Goal: Task Accomplishment & Management: Manage account settings

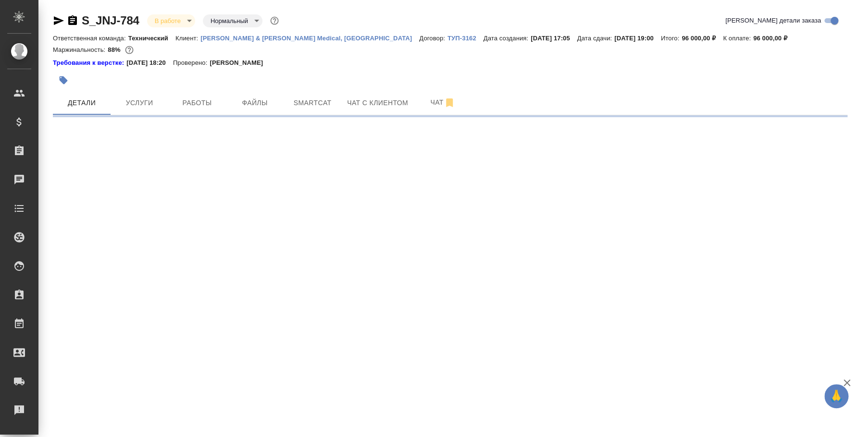
select select "RU"
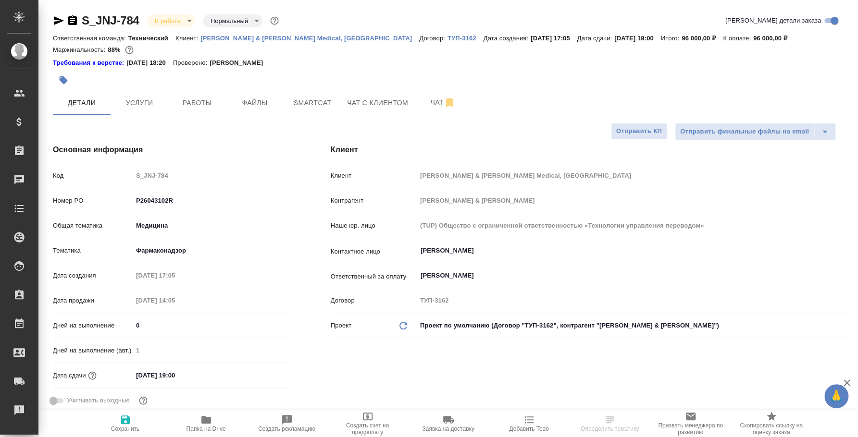
type textarea "x"
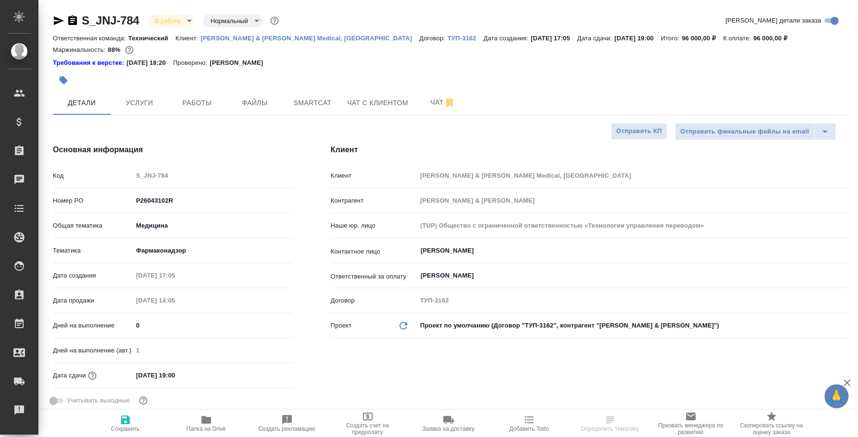
type textarea "x"
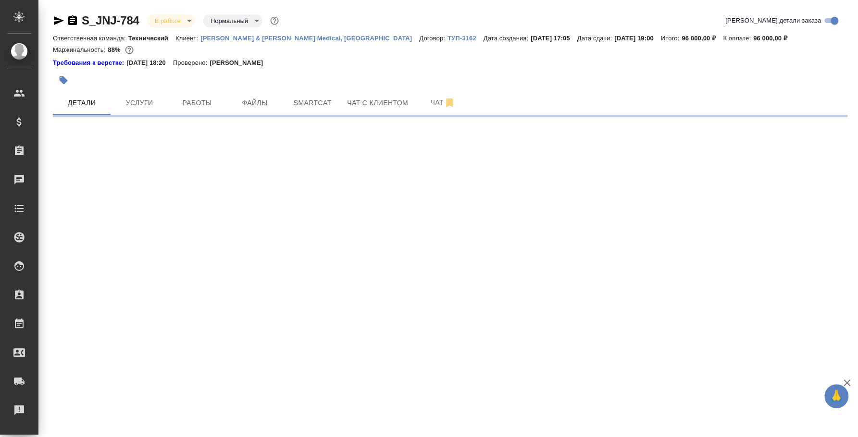
select select "RU"
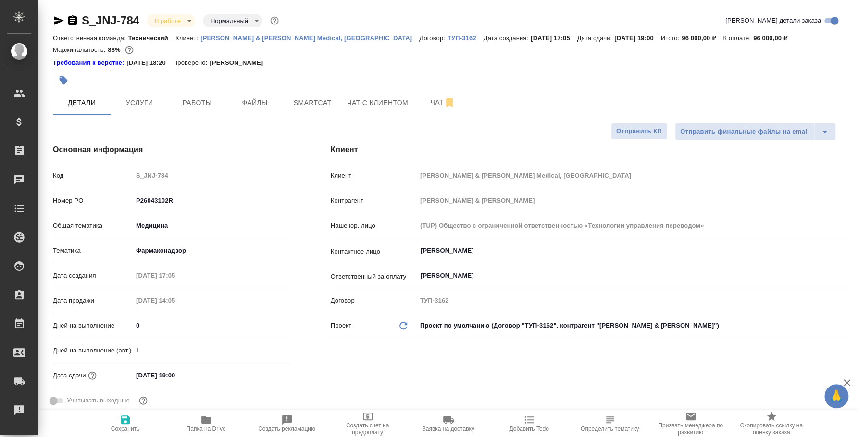
type textarea "x"
type input "Федотова Ирина"
type input "Белякова Юлия"
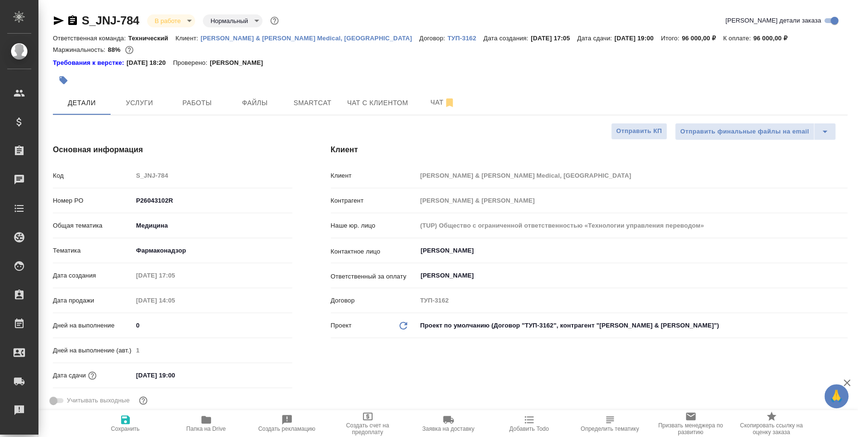
type textarea "x"
click at [140, 109] on button "Услуги" at bounding box center [140, 103] width 58 height 24
click at [146, 101] on span "Услуги" at bounding box center [139, 103] width 46 height 12
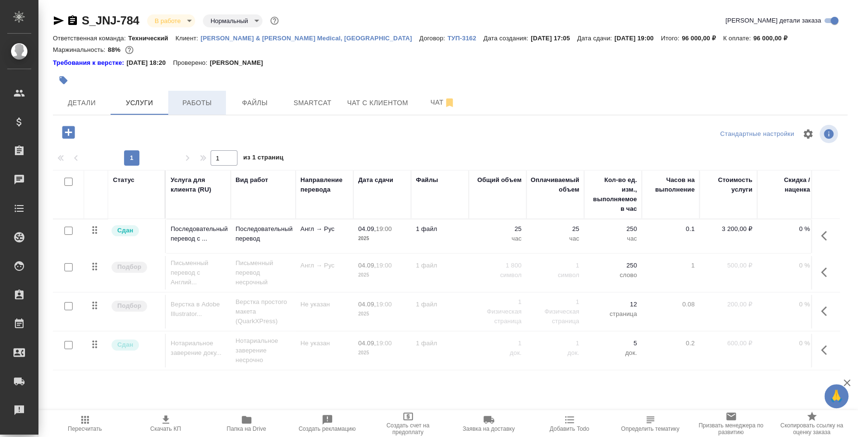
click at [204, 104] on span "Работы" at bounding box center [197, 103] width 46 height 12
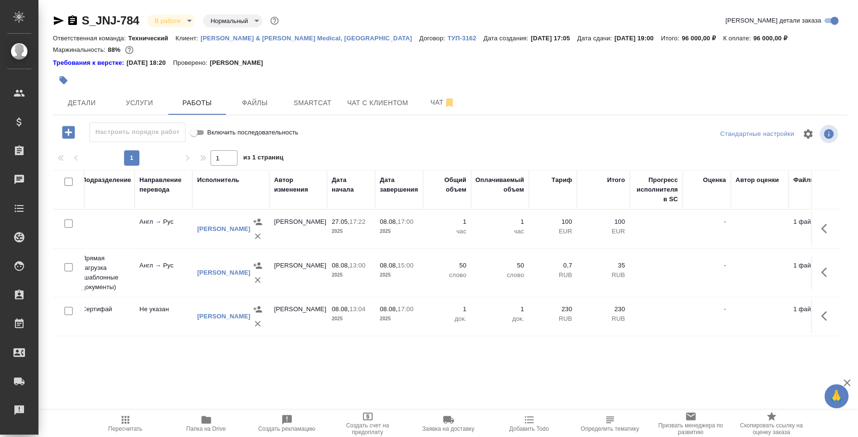
scroll to position [0, 244]
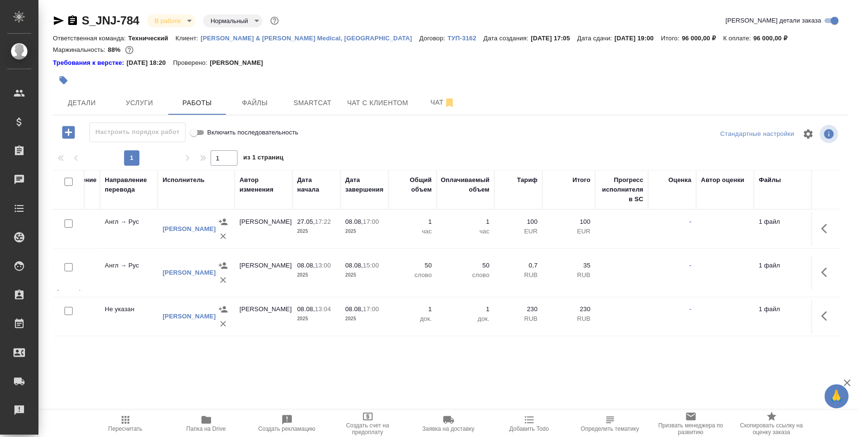
click at [826, 231] on icon "button" at bounding box center [827, 229] width 12 height 12
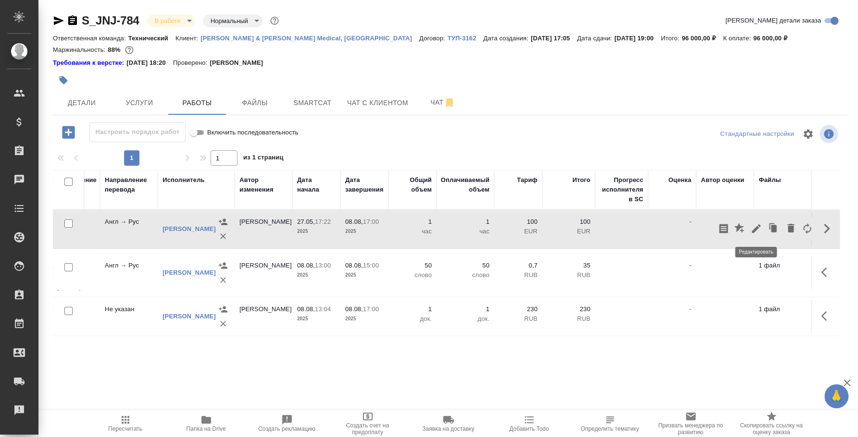
click at [756, 234] on icon "button" at bounding box center [756, 229] width 12 height 12
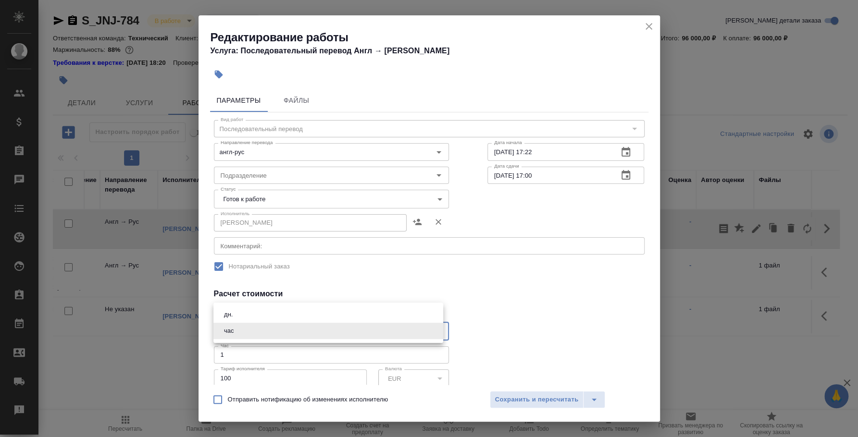
click at [260, 329] on body "🙏 .cls-1 fill:#fff; AWATERA Fedotova Irina Клиенты Спецификации Заказы 0 Чаты T…" at bounding box center [429, 218] width 858 height 437
click at [261, 306] on ul "дн. час" at bounding box center [328, 323] width 230 height 40
click at [251, 315] on li "дн." at bounding box center [328, 315] width 230 height 16
type input "5a8b1489cc6b4906c91bfd8a"
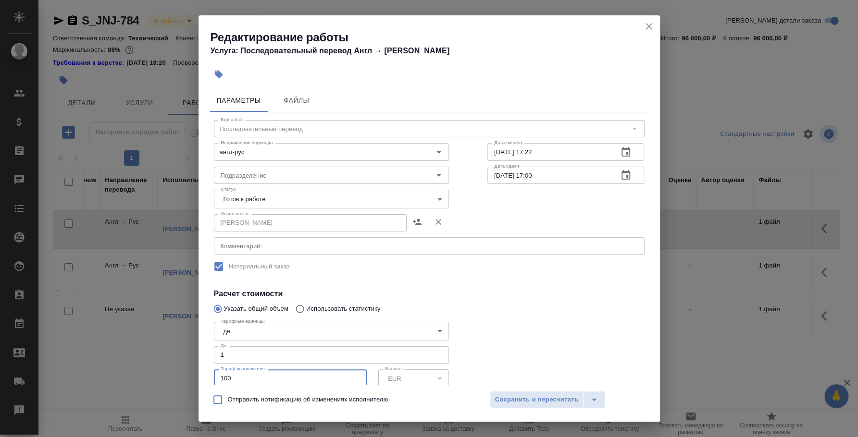
drag, startPoint x: 239, startPoint y: 373, endPoint x: 213, endPoint y: 373, distance: 26.4
click at [214, 373] on input "100" at bounding box center [290, 378] width 153 height 17
type input "500"
click at [498, 402] on span "Сохранить и пересчитать" at bounding box center [537, 400] width 84 height 11
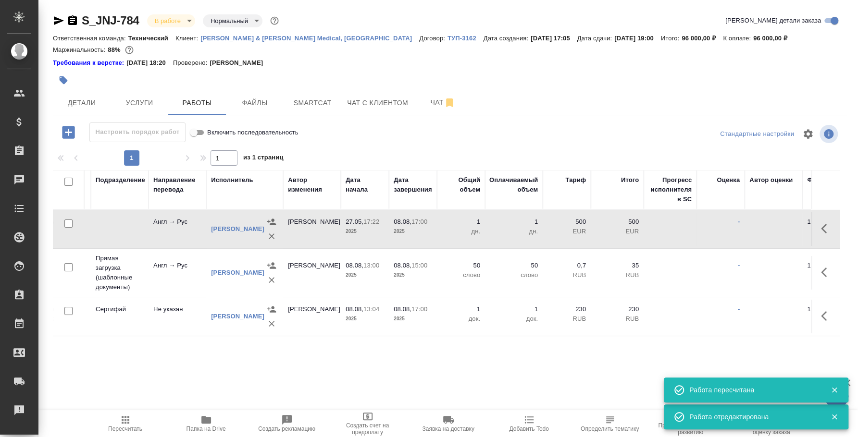
scroll to position [0, 0]
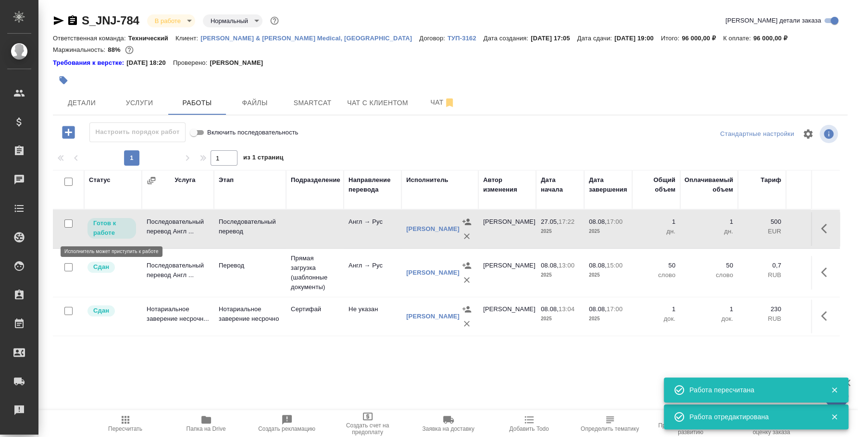
click at [106, 222] on p "Готов к работе" at bounding box center [111, 228] width 37 height 19
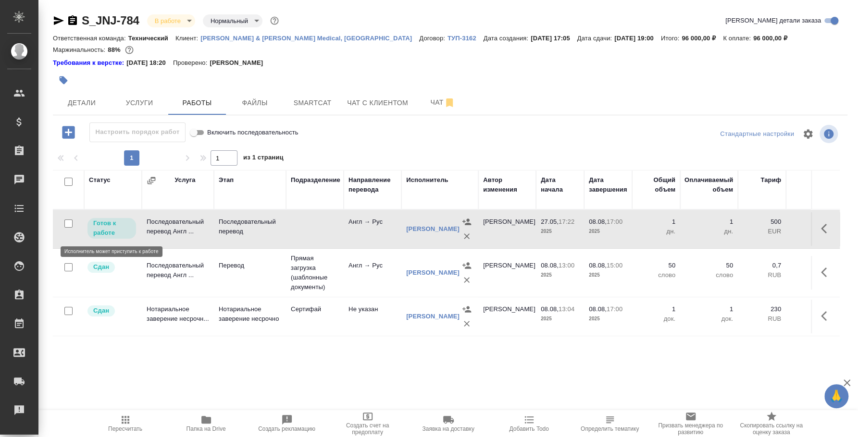
click at [106, 222] on p "Готов к работе" at bounding box center [111, 228] width 37 height 19
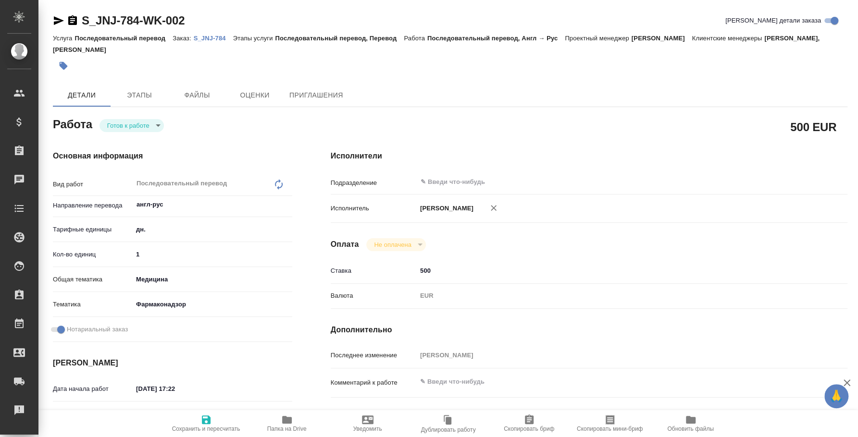
type textarea "x"
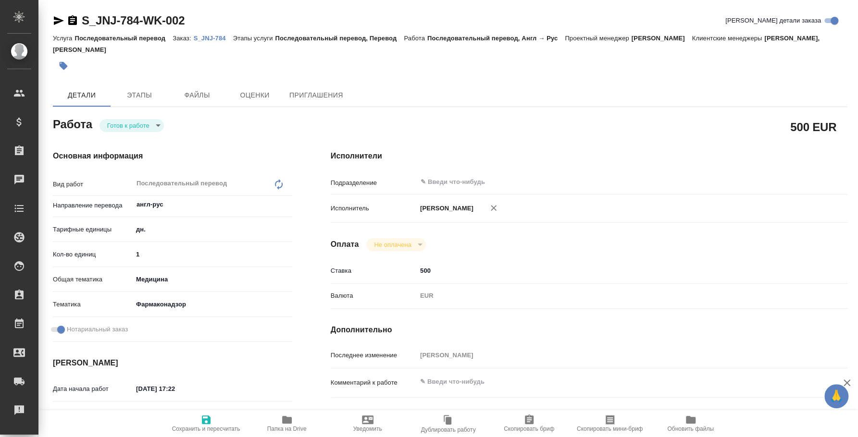
type textarea "x"
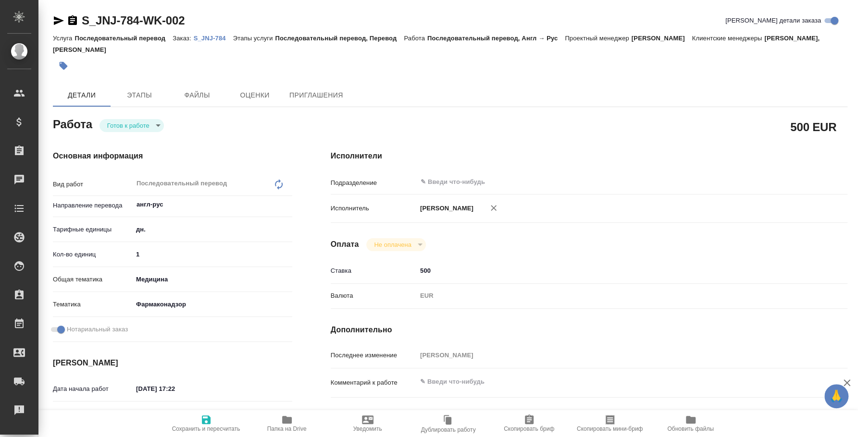
type textarea "x"
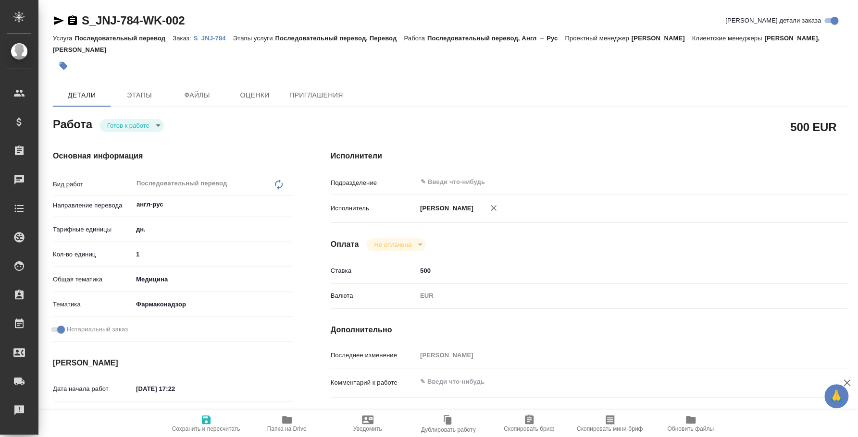
type textarea "x"
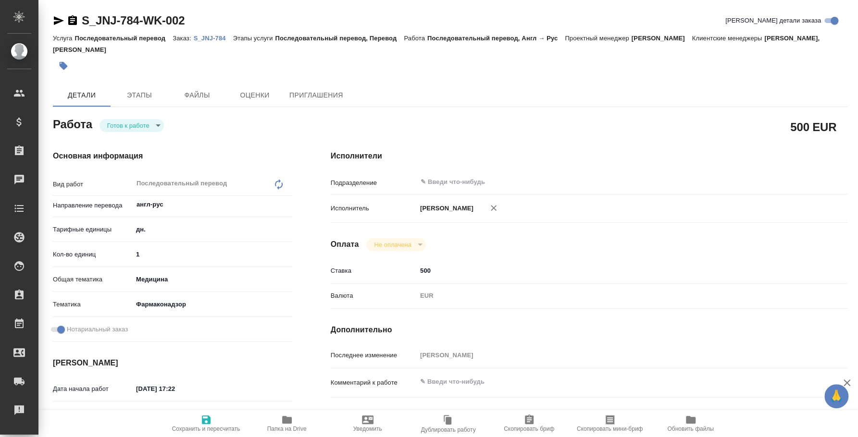
click at [155, 121] on body "🙏 .cls-1 fill:#fff; AWATERA Fedotova Irina Клиенты Спецификации Заказы Чаты Tod…" at bounding box center [429, 218] width 858 height 437
type textarea "x"
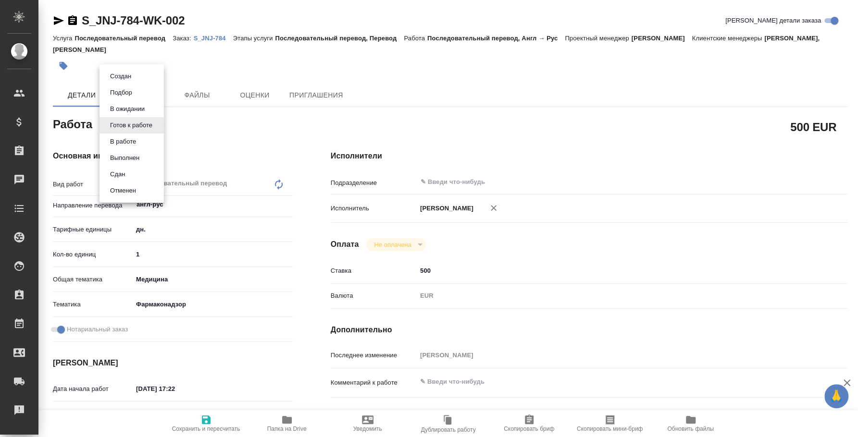
type textarea "x"
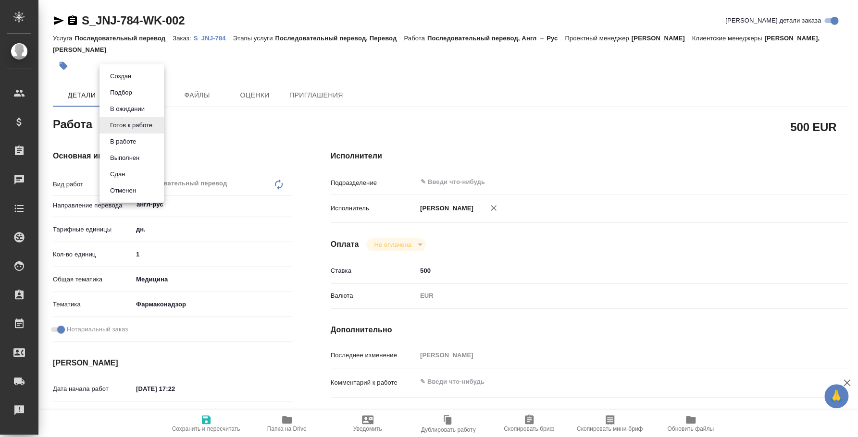
type textarea "x"
click at [138, 173] on li "Сдан" at bounding box center [131, 174] width 64 height 16
type textarea "x"
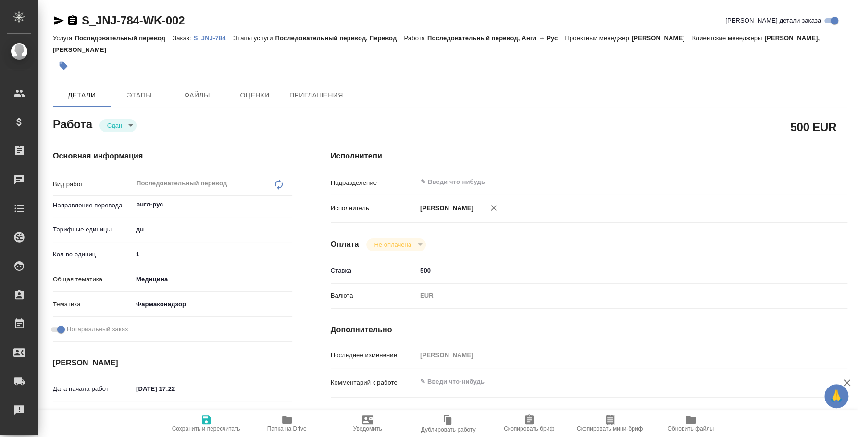
type textarea "x"
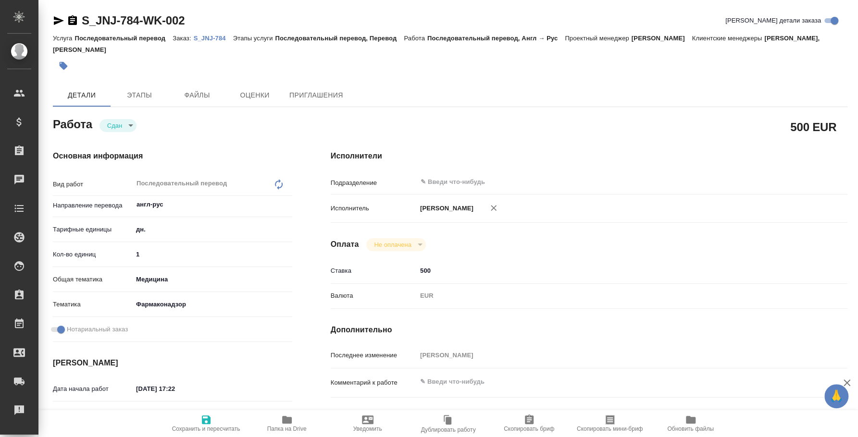
type textarea "x"
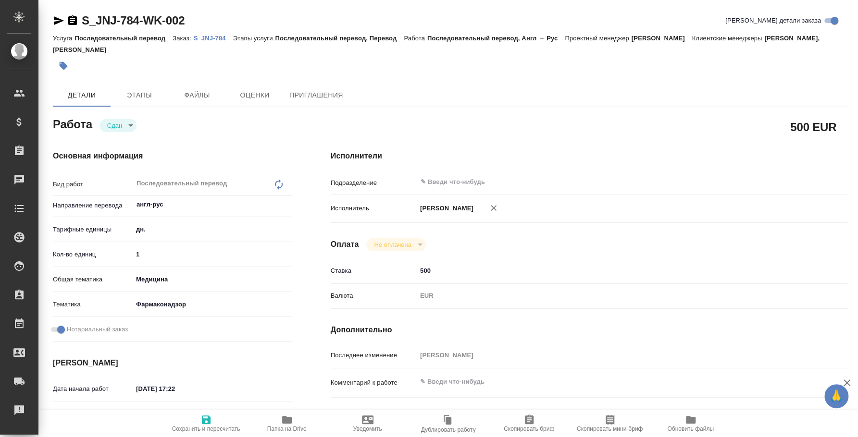
type textarea "x"
click at [210, 40] on p "S_JNJ-784" at bounding box center [213, 38] width 39 height 7
type textarea "x"
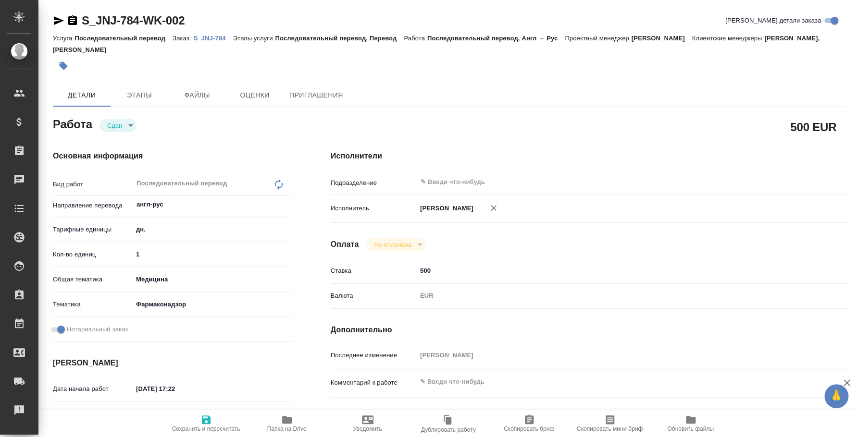
type textarea "x"
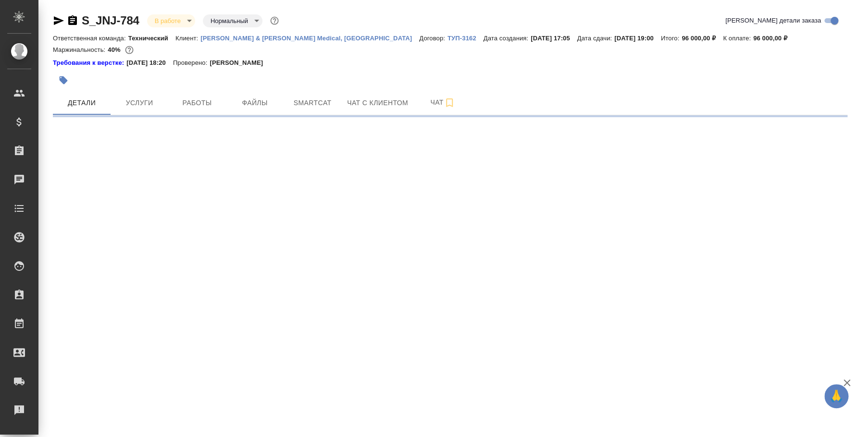
select select "RU"
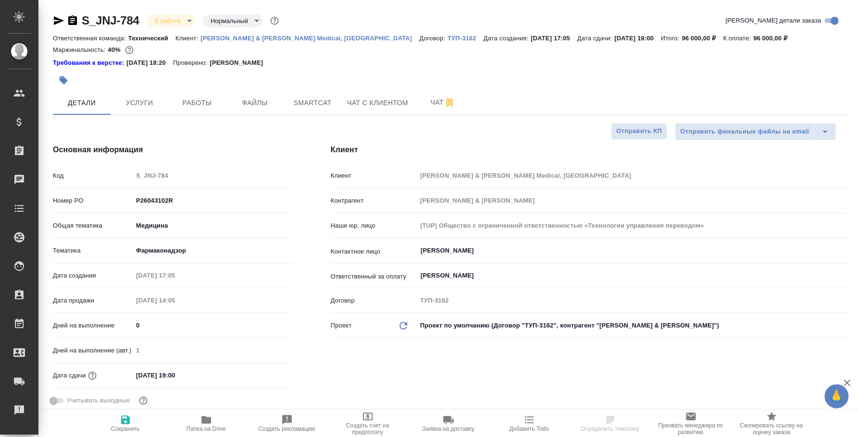
type textarea "x"
click at [186, 104] on span "Работы" at bounding box center [197, 103] width 46 height 12
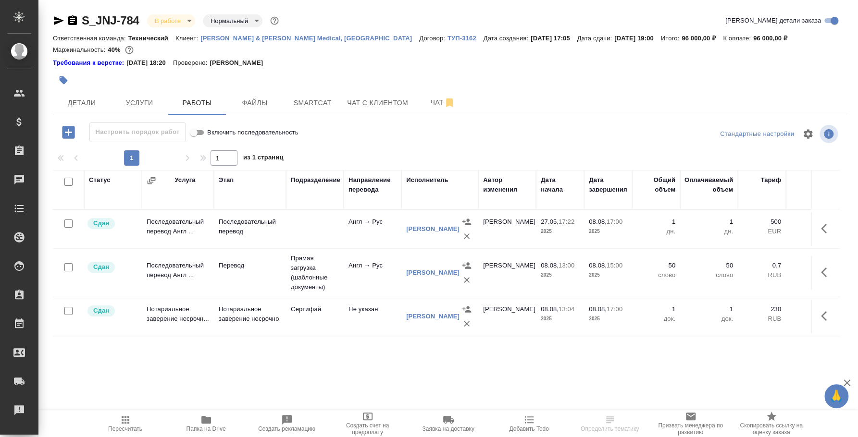
click at [180, 20] on body "🙏 .cls-1 fill:#fff; AWATERA Fedotova Irina Клиенты Спецификации Заказы 0 Чаты T…" at bounding box center [429, 218] width 858 height 437
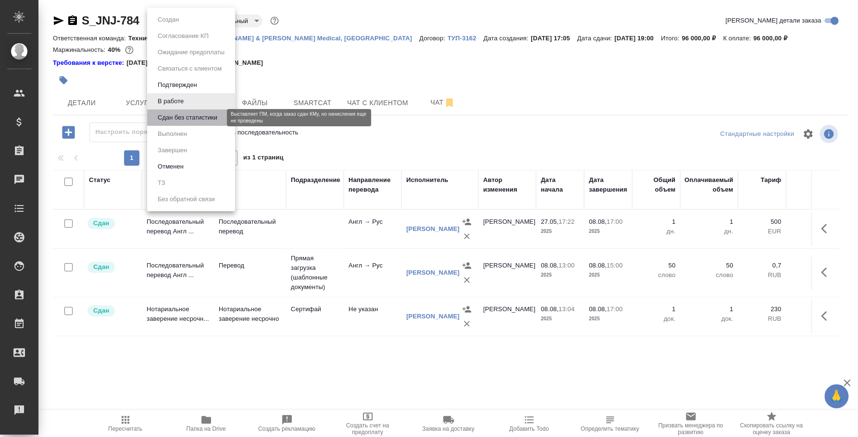
click at [173, 121] on button "Сдан без статистики" at bounding box center [187, 117] width 65 height 11
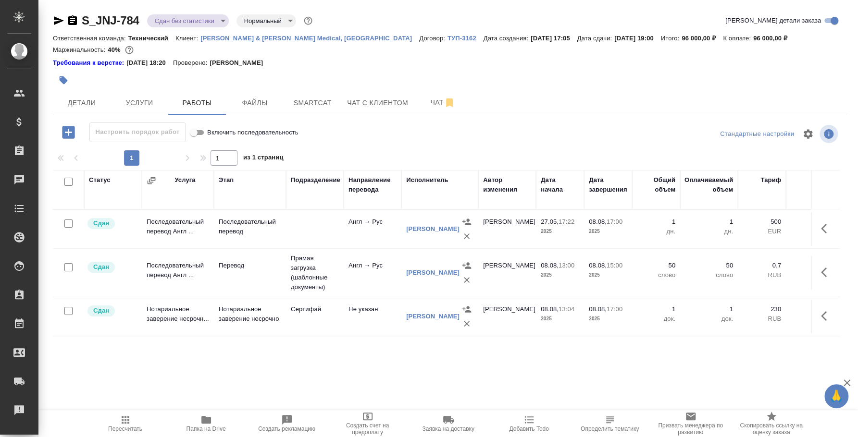
click at [218, 22] on body "🙏 .cls-1 fill:#fff; AWATERA Fedotova Irina Клиенты Спецификации Заказы 0 Чаты T…" at bounding box center [429, 218] width 858 height 437
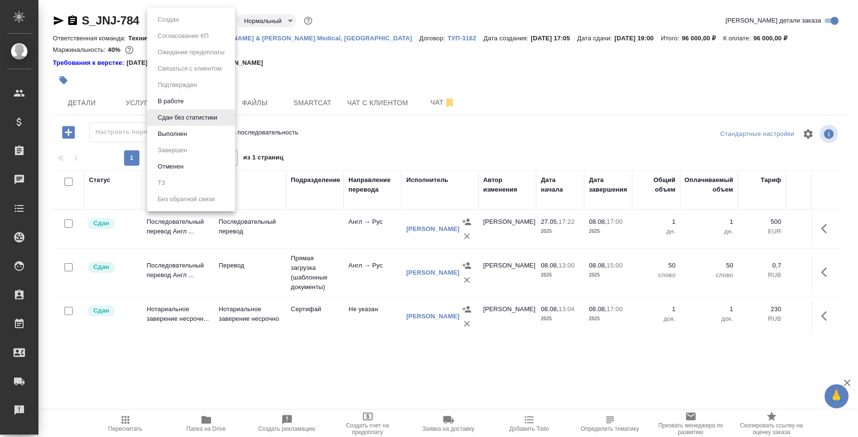
click at [194, 132] on li "Выполнен" at bounding box center [191, 134] width 88 height 16
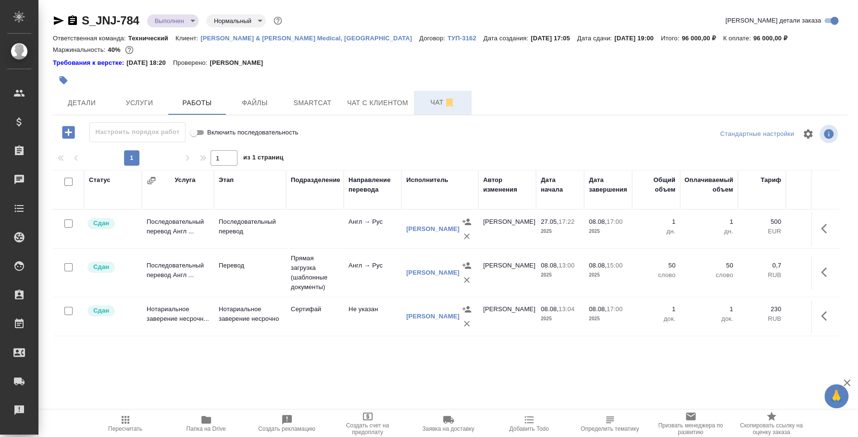
click at [449, 91] on button "Чат" at bounding box center [443, 103] width 58 height 24
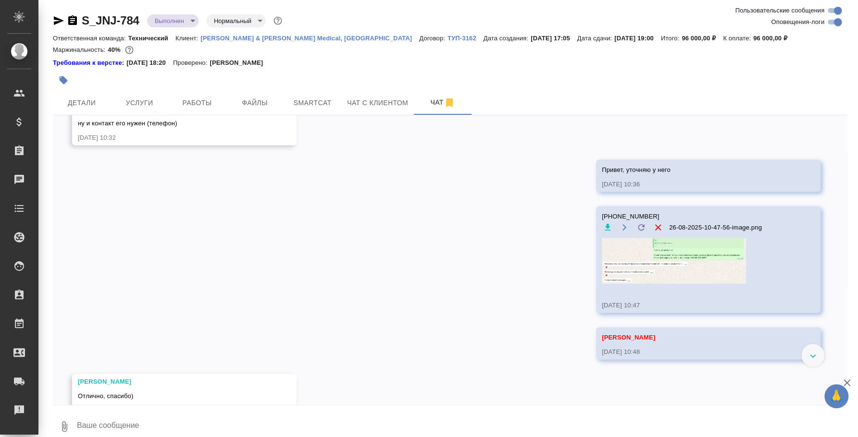
scroll to position [6205, 0]
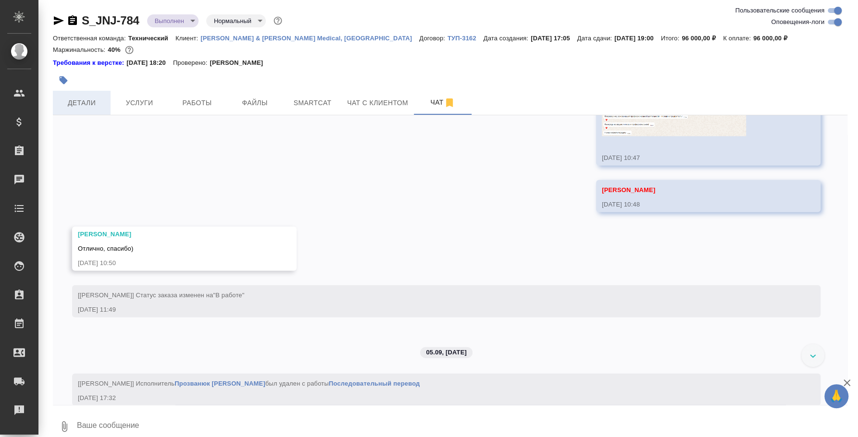
click at [96, 94] on button "Детали" at bounding box center [82, 103] width 58 height 24
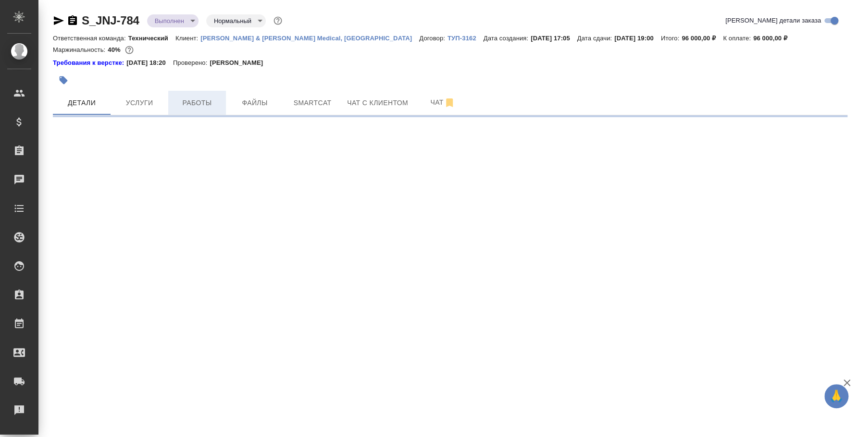
click at [191, 101] on span "Работы" at bounding box center [197, 103] width 46 height 12
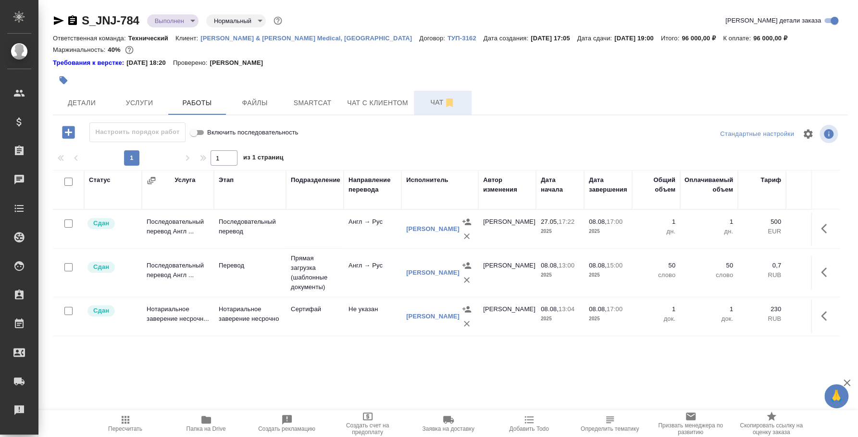
click at [435, 111] on button "Чат" at bounding box center [443, 103] width 58 height 24
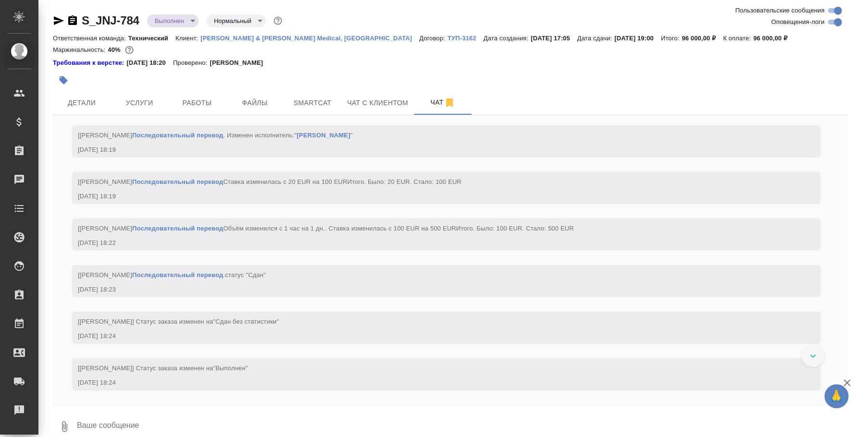
click at [253, 420] on textarea at bounding box center [461, 426] width 771 height 33
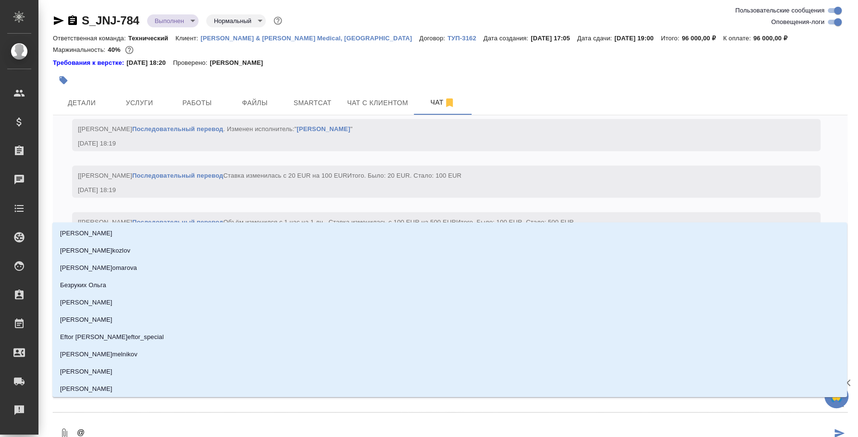
type textarea "@y"
type input "y"
type textarea "@y'b"
type input "y'b"
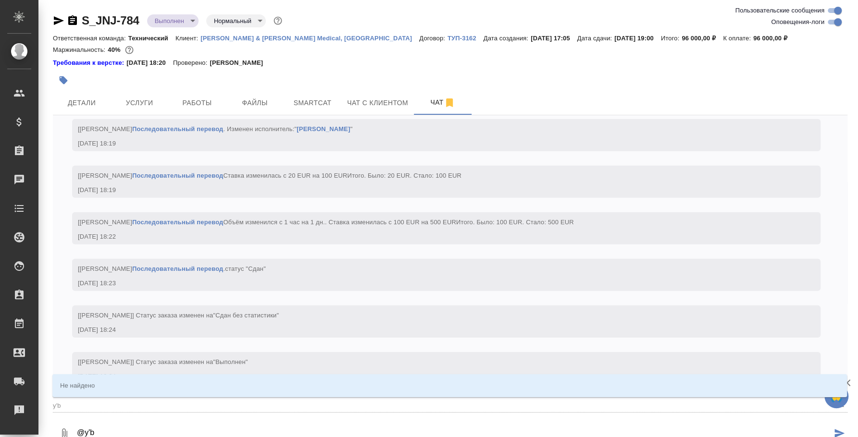
type textarea "@y"
type input "y"
type textarea "@"
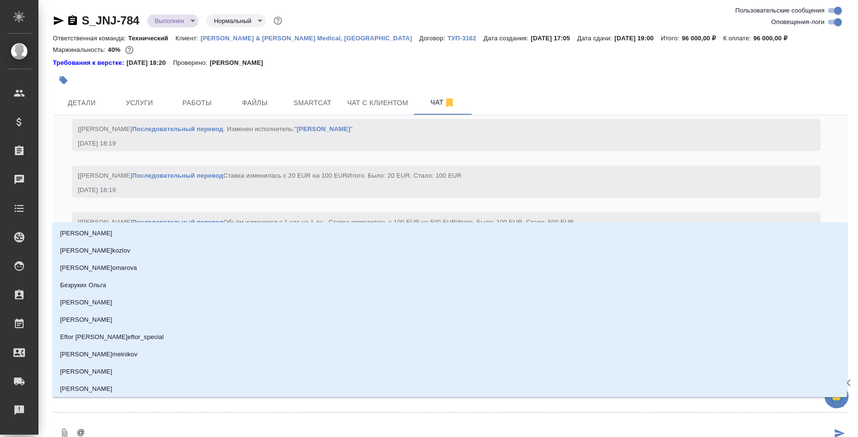
type textarea "@и"
type input "и"
type textarea "@"
type textarea "@н"
type input "н"
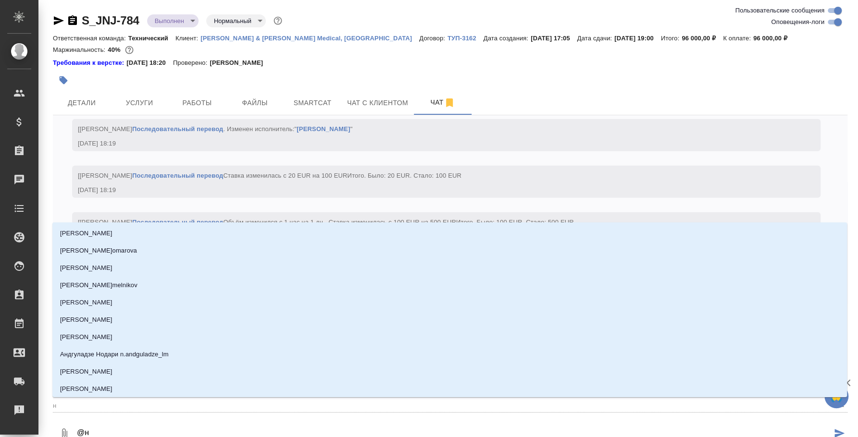
type textarea "@ни"
type input "ни"
type textarea "@ник"
type input "ник"
type textarea "@ники"
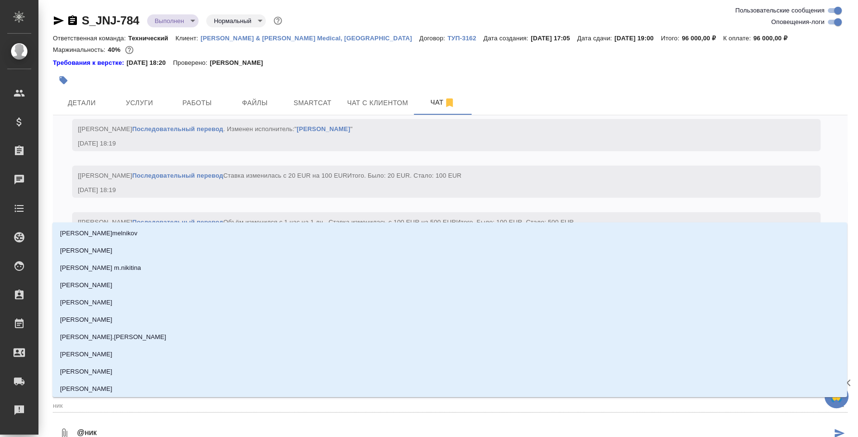
type input "ники"
type textarea "@никиф"
type input "никиф"
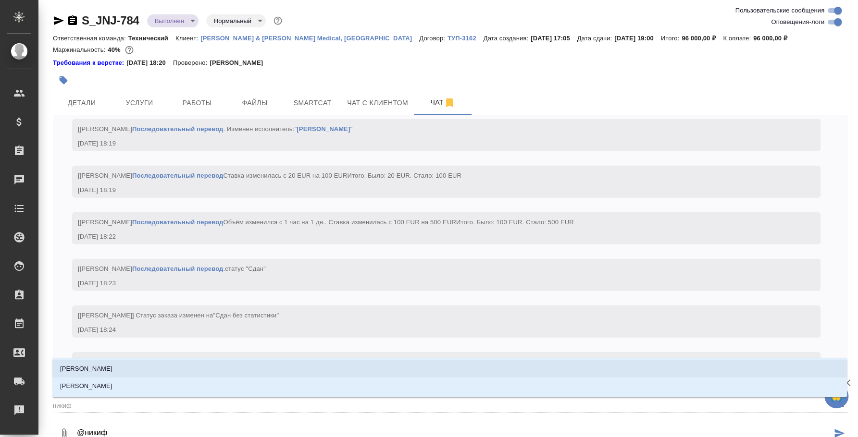
click at [251, 366] on li "[PERSON_NAME]" at bounding box center [449, 368] width 794 height 17
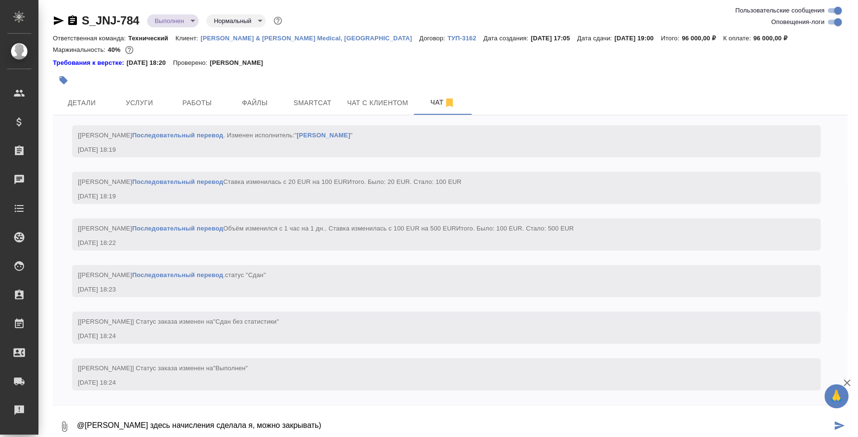
type textarea "@Никифорова Валерия здесь начисления сделала я, можно закрывать)"
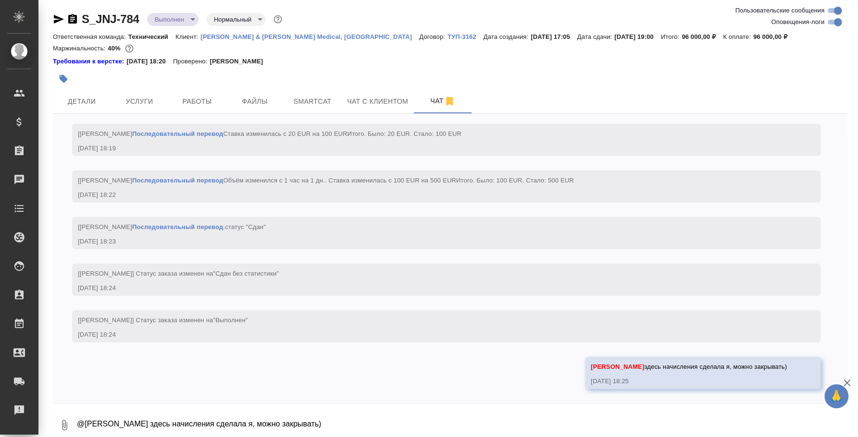
scroll to position [6838, 0]
click at [73, 96] on span "Детали" at bounding box center [82, 102] width 46 height 12
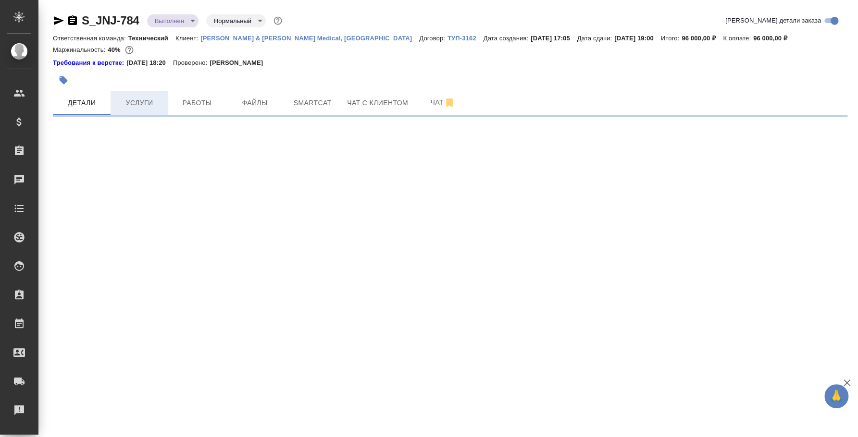
select select "RU"
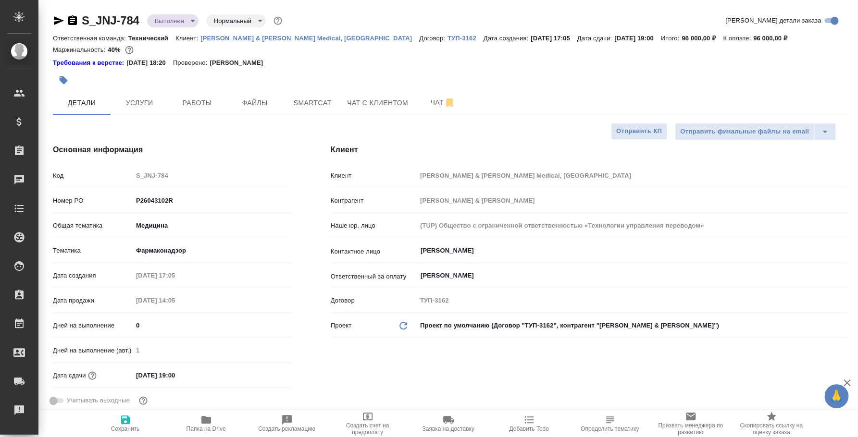
type textarea "x"
click at [155, 99] on span "Услуги" at bounding box center [139, 103] width 46 height 12
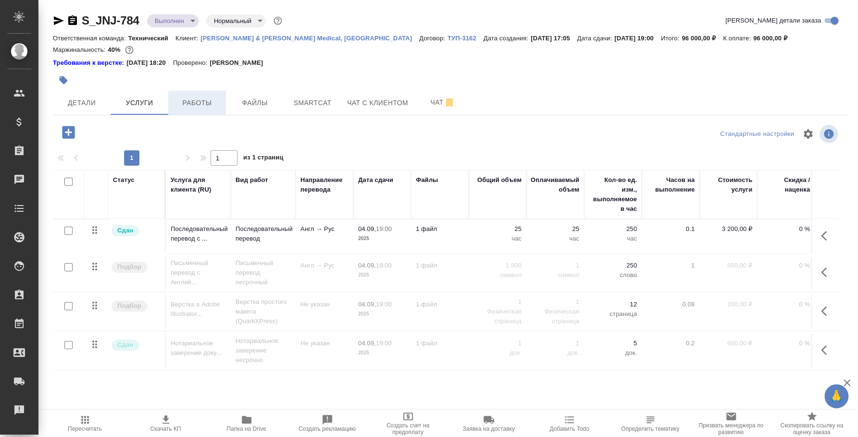
click at [190, 102] on span "Работы" at bounding box center [197, 103] width 46 height 12
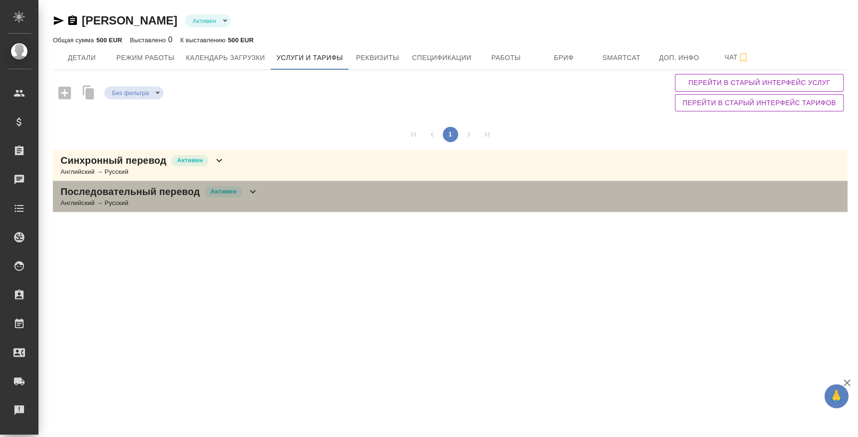
click at [272, 193] on div "Последовательный перевод [PERSON_NAME] → Русский" at bounding box center [450, 196] width 794 height 31
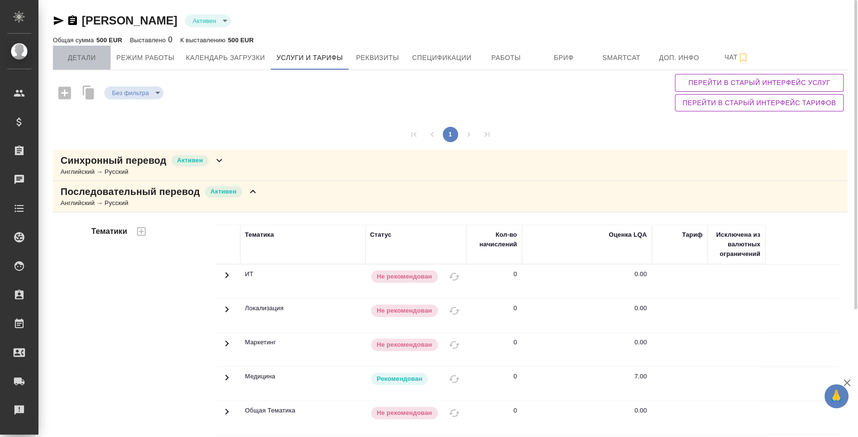
click at [100, 55] on span "Детали" at bounding box center [82, 58] width 46 height 12
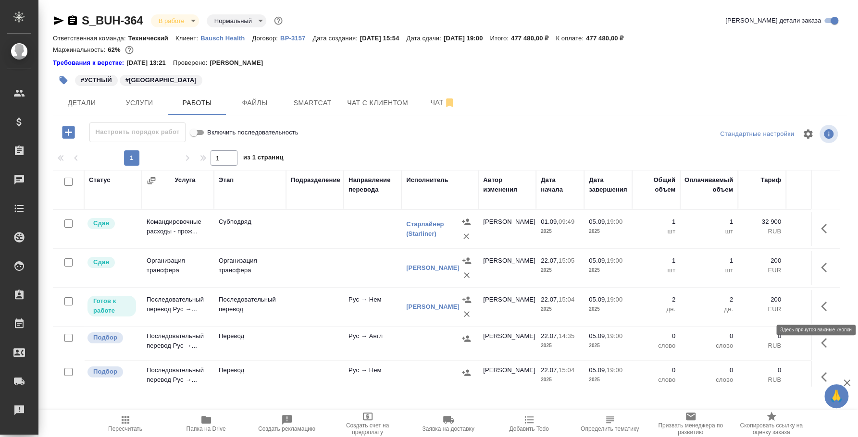
click at [821, 304] on icon "button" at bounding box center [827, 307] width 12 height 12
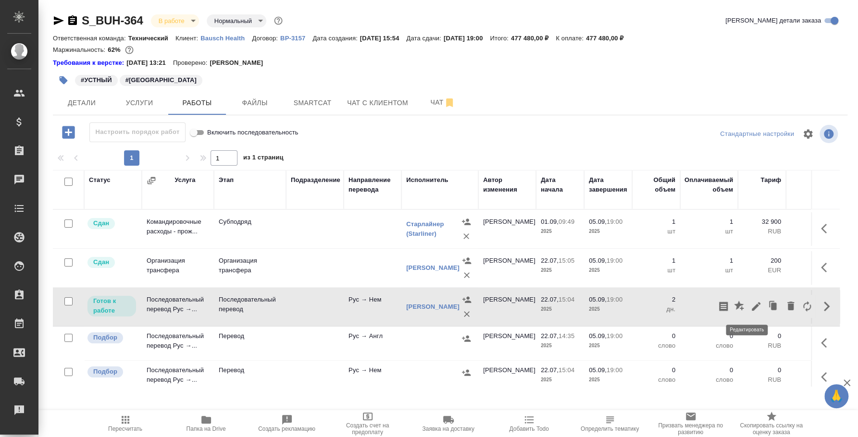
click at [752, 305] on icon "button" at bounding box center [756, 306] width 9 height 9
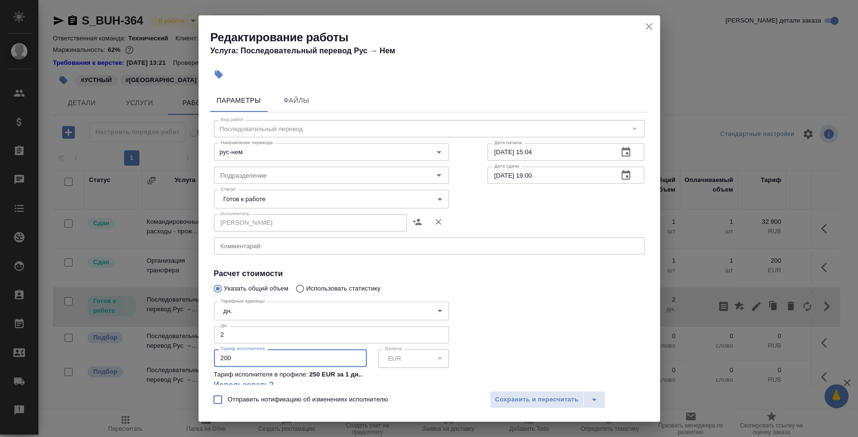
drag, startPoint x: 233, startPoint y: 359, endPoint x: 208, endPoint y: 355, distance: 25.8
click at [208, 355] on div "Параметры Файлы Вид работ Последовательный перевод Вид работ Направление перево…" at bounding box center [428, 235] width 461 height 300
type input "350"
drag, startPoint x: 239, startPoint y: 332, endPoint x: 210, endPoint y: 332, distance: 28.4
click at [210, 332] on div "Тарифные единицы дн. 5a8b1489cc6b4906c91bfd8a Тарифные единицы Дн. 2 Дн. Тариф …" at bounding box center [331, 350] width 273 height 143
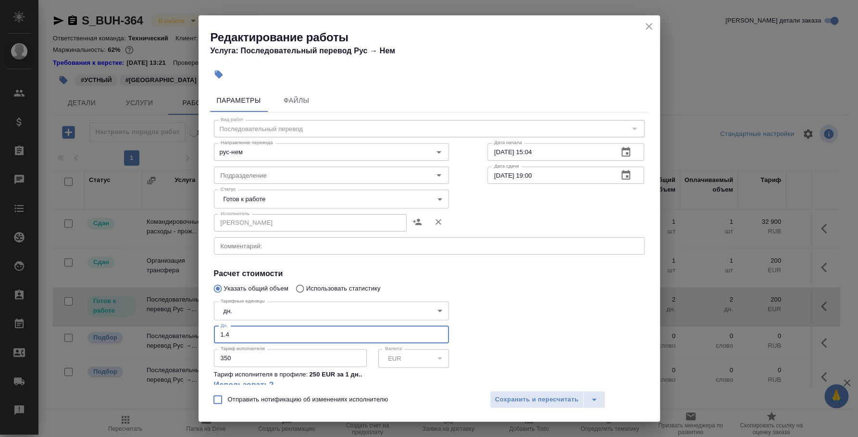
click at [226, 332] on input "1.4" at bounding box center [331, 334] width 235 height 17
type input "1.4"
click at [242, 251] on div "x Комментарий:" at bounding box center [429, 245] width 431 height 17
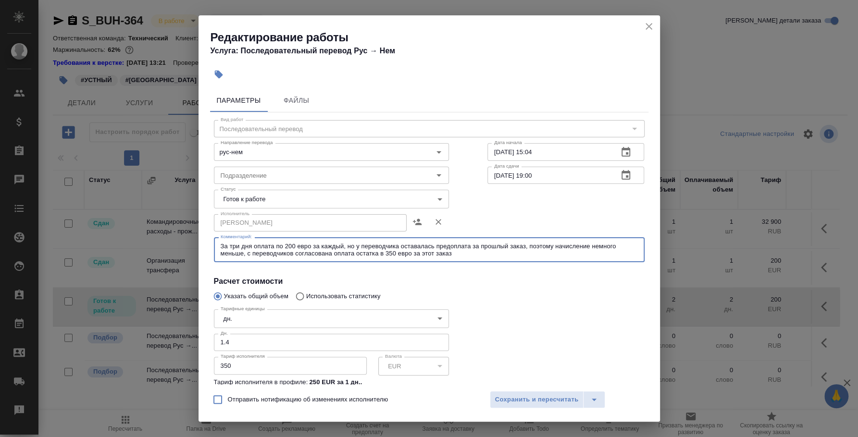
click at [273, 246] on textarea "За три дня оплата по 200 евро за каждый, но у переводчика оставалась предоплата…" at bounding box center [429, 250] width 417 height 15
click at [479, 244] on textarea "За три дня оплата, по 200 евро за каждый, но у переводчика оставалась предоплат…" at bounding box center [429, 250] width 417 height 15
click at [293, 253] on textarea "За три дня оплата, по 200 евро за каждый, но у переводчика оставалась предоплат…" at bounding box center [429, 250] width 417 height 15
type textarea "За три дня оплата, по 200 евро за каждый, но у переводчика оставалась предоплат…"
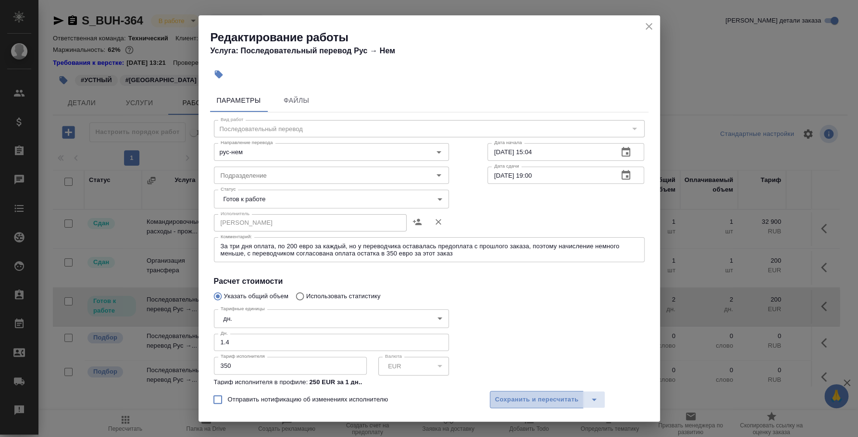
click at [545, 401] on span "Сохранить и пересчитать" at bounding box center [537, 400] width 84 height 11
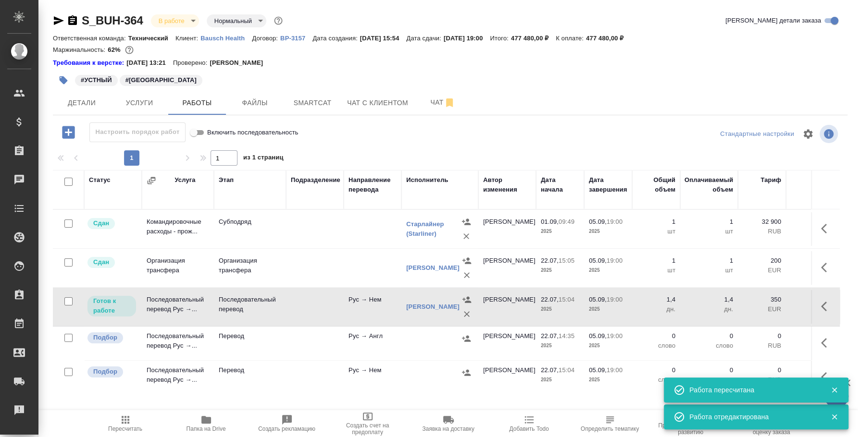
scroll to position [0, 253]
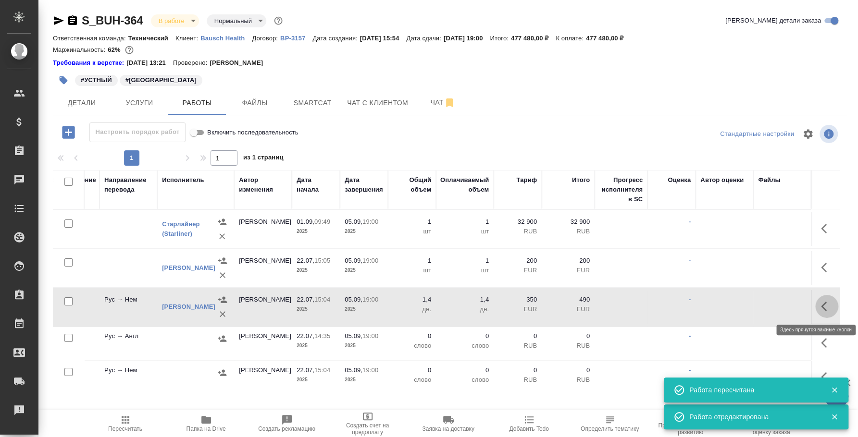
click at [821, 309] on icon "button" at bounding box center [827, 307] width 12 height 12
click at [738, 307] on button "button" at bounding box center [739, 306] width 16 height 23
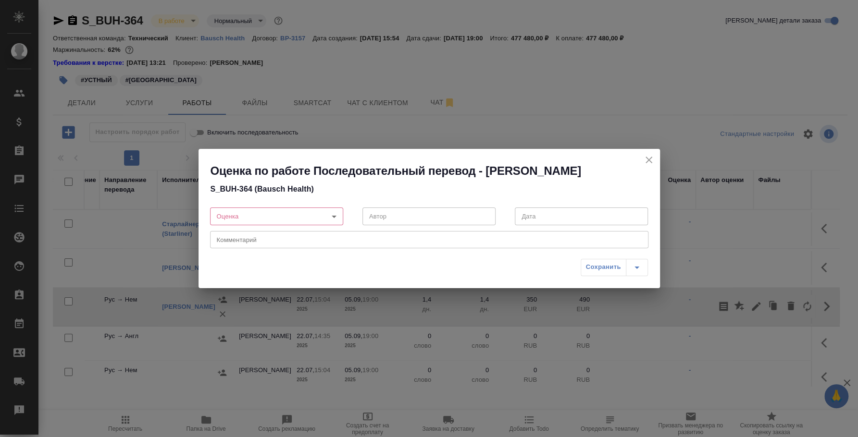
click at [647, 159] on icon "close" at bounding box center [648, 160] width 7 height 7
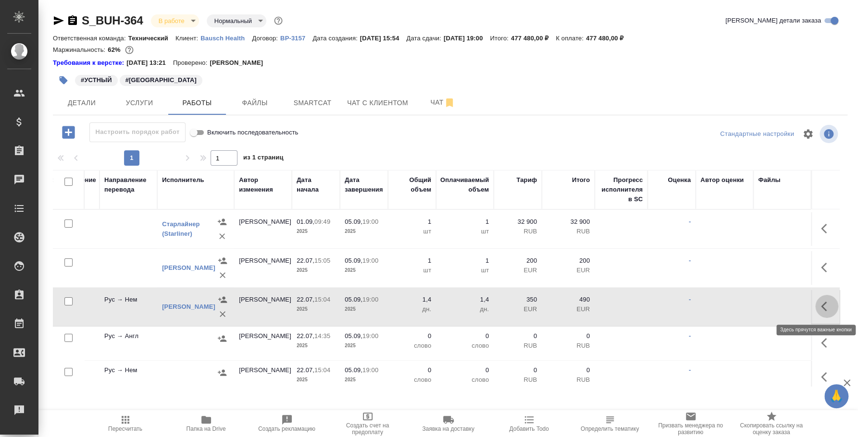
click at [821, 303] on icon "button" at bounding box center [827, 307] width 12 height 12
click at [750, 303] on icon "button" at bounding box center [756, 307] width 12 height 12
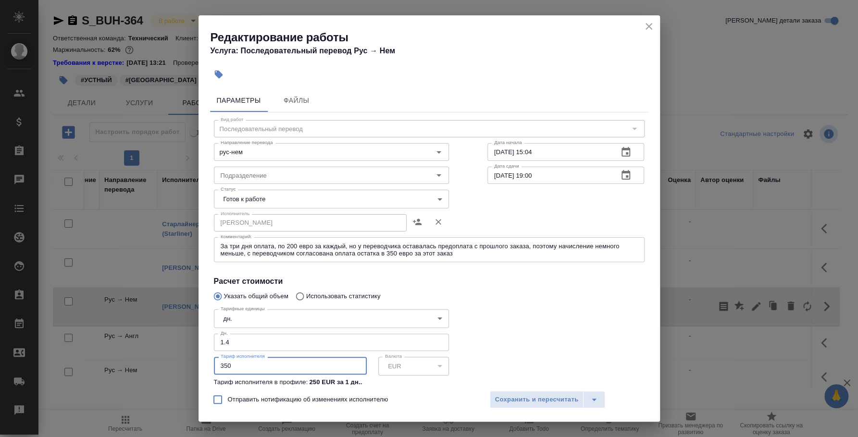
drag, startPoint x: 234, startPoint y: 364, endPoint x: 197, endPoint y: 364, distance: 36.5
click at [197, 364] on div "Редактирование работы Услуга: Последовательный перевод Рус → Нем Параметры Файл…" at bounding box center [429, 218] width 858 height 437
type input "250"
click at [572, 393] on button "Сохранить и пересчитать" at bounding box center [537, 399] width 94 height 17
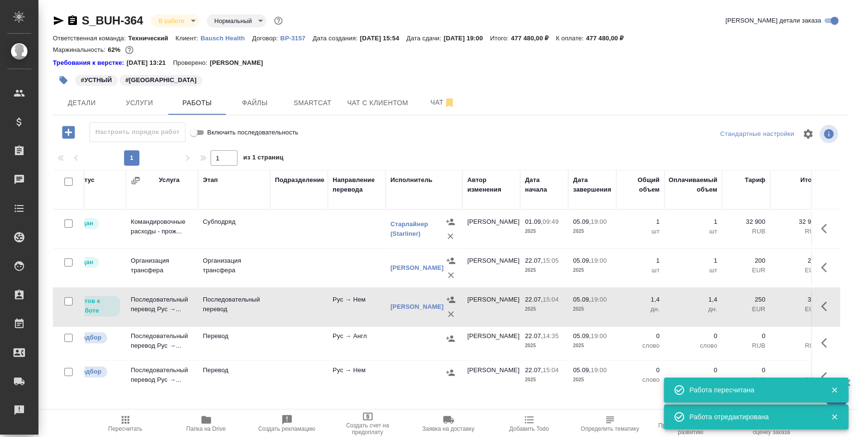
scroll to position [0, 0]
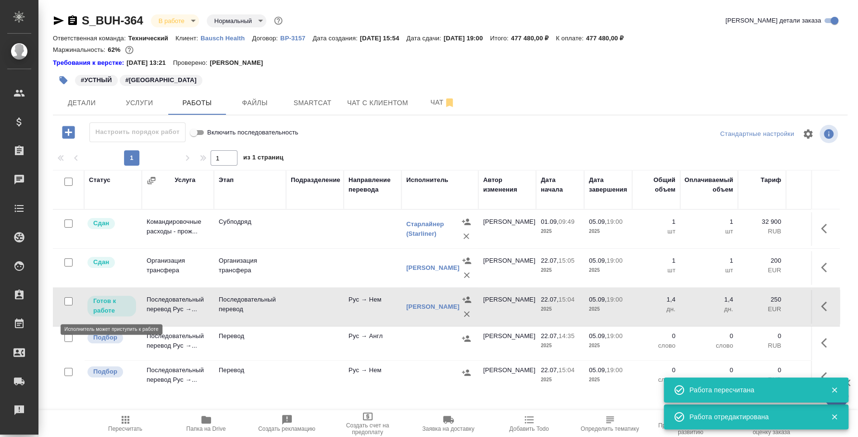
click at [110, 303] on p "Готов к работе" at bounding box center [111, 306] width 37 height 19
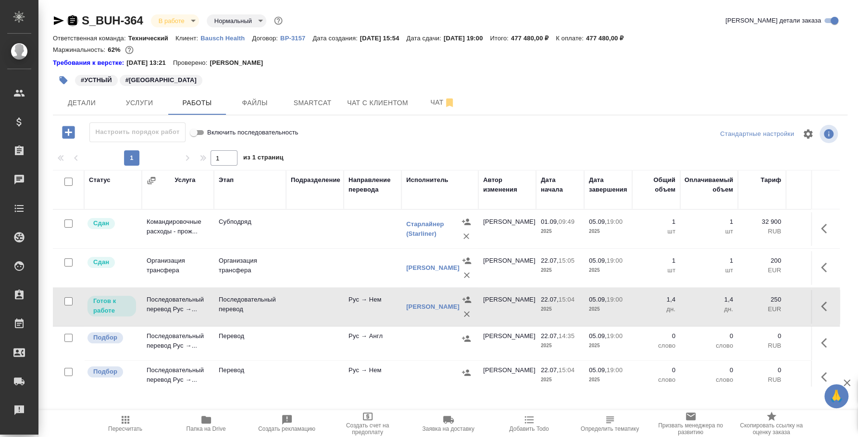
click at [71, 18] on icon "button" at bounding box center [72, 20] width 9 height 10
click at [420, 307] on div "[PERSON_NAME]" at bounding box center [432, 307] width 53 height 10
click at [420, 303] on link "[PERSON_NAME]" at bounding box center [432, 306] width 53 height 7
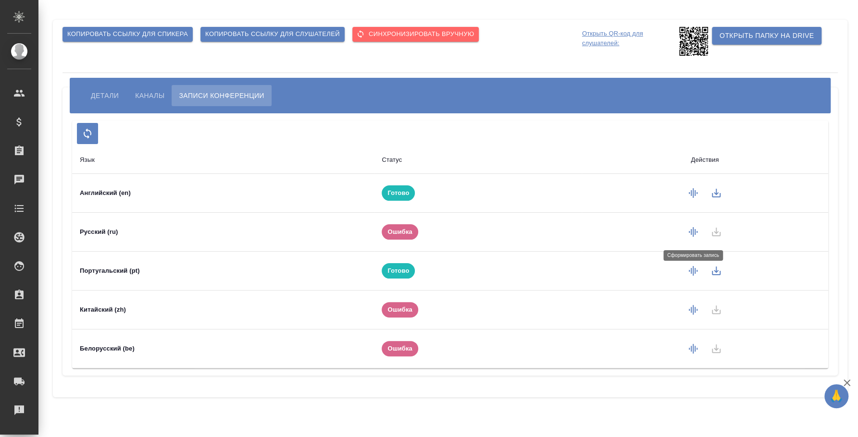
click at [688, 236] on icon "button" at bounding box center [693, 232] width 12 height 12
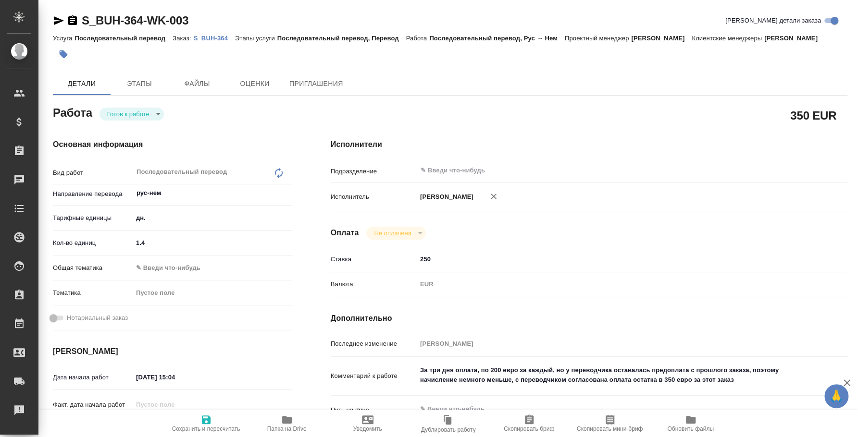
type textarea "x"
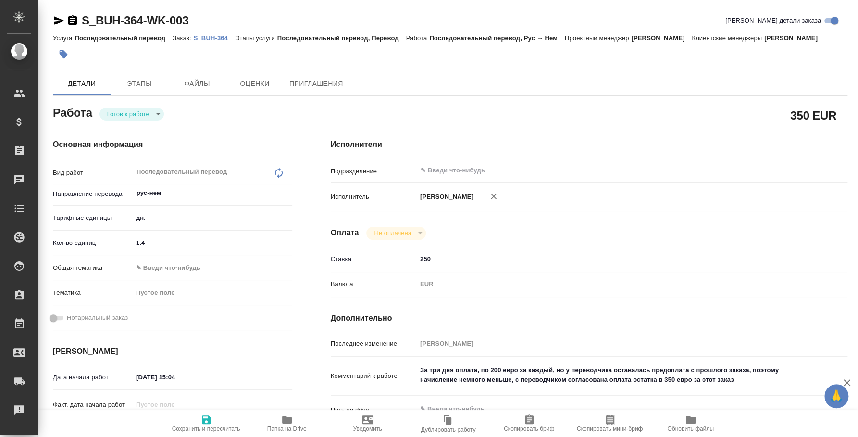
type textarea "x"
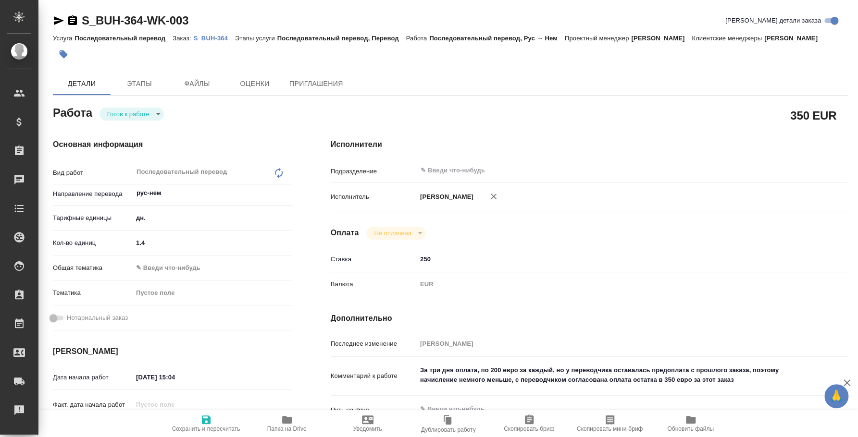
click at [147, 112] on body "🙏 .cls-1 fill:#fff; AWATERA [PERSON_NAME] Спецификации Заказы Чаты Todo Проекты…" at bounding box center [429, 218] width 858 height 437
type textarea "x"
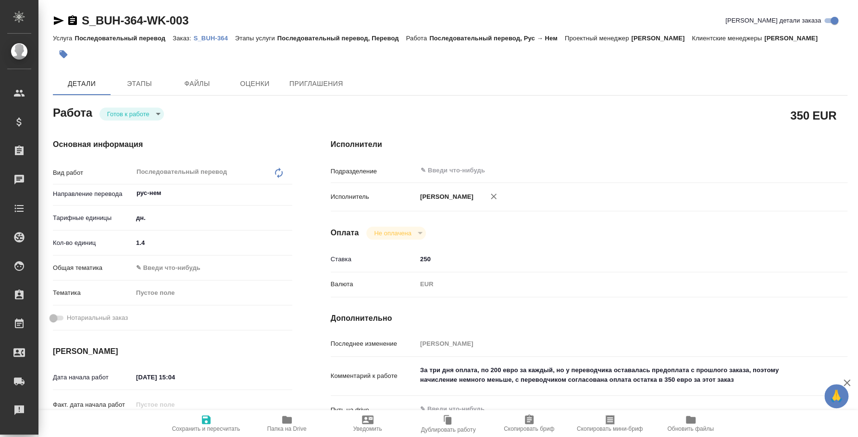
type textarea "x"
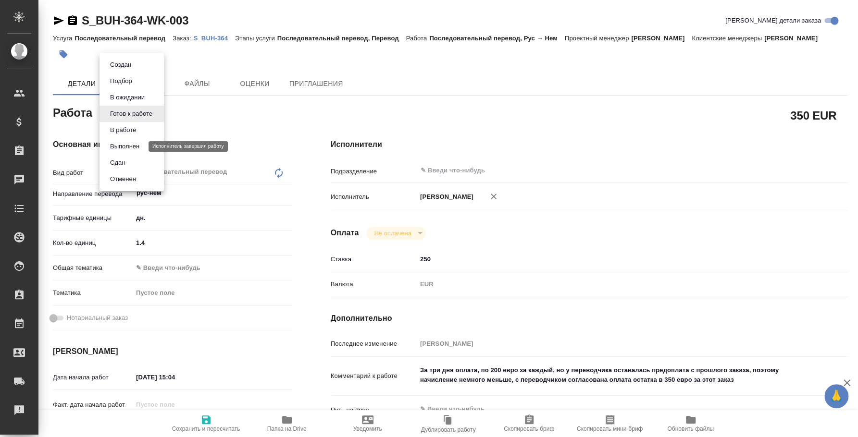
type textarea "x"
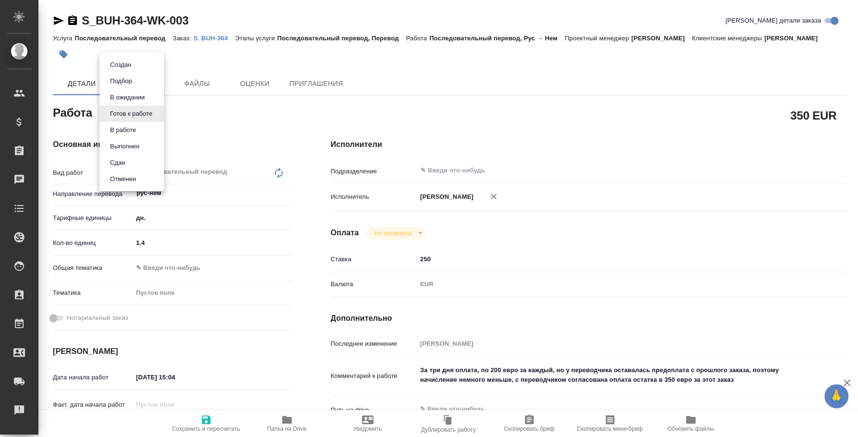
click at [136, 159] on li "Сдан" at bounding box center [131, 163] width 64 height 16
type textarea "x"
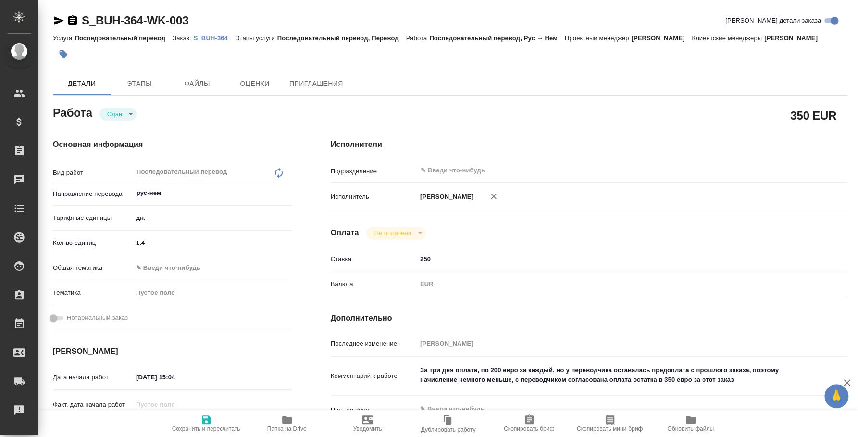
type textarea "x"
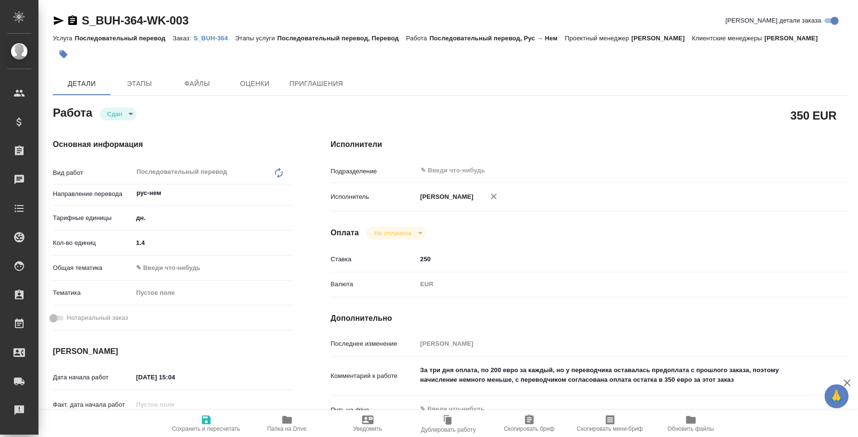
type textarea "x"
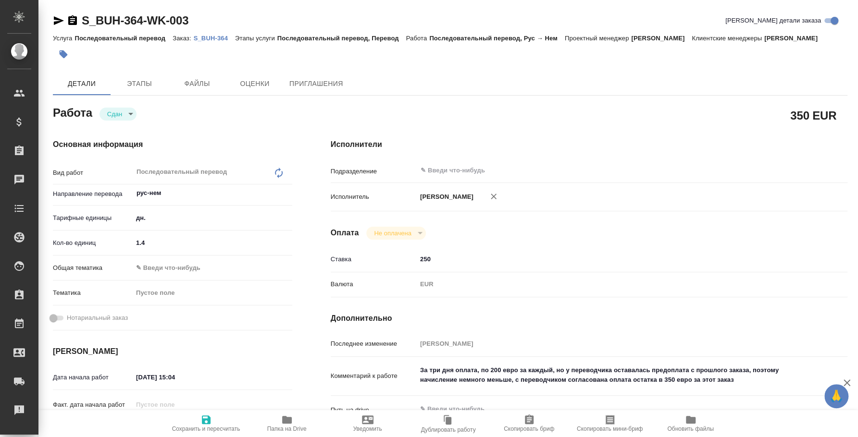
type textarea "x"
click at [219, 39] on p "S_BUH-364" at bounding box center [214, 38] width 41 height 7
type textarea "x"
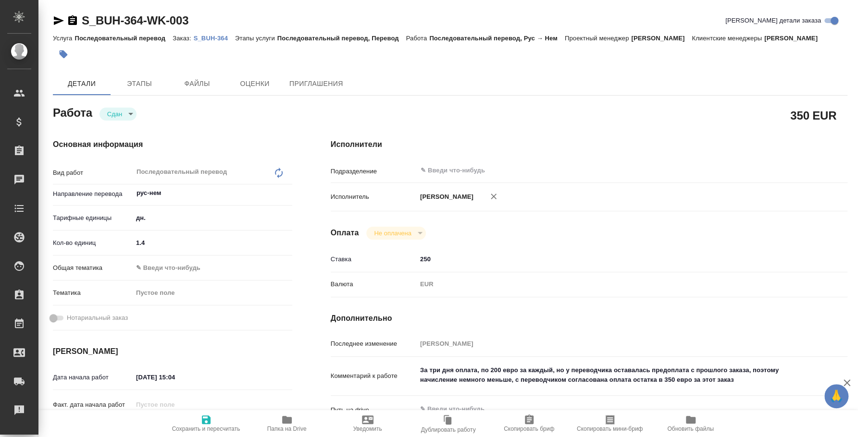
type textarea "x"
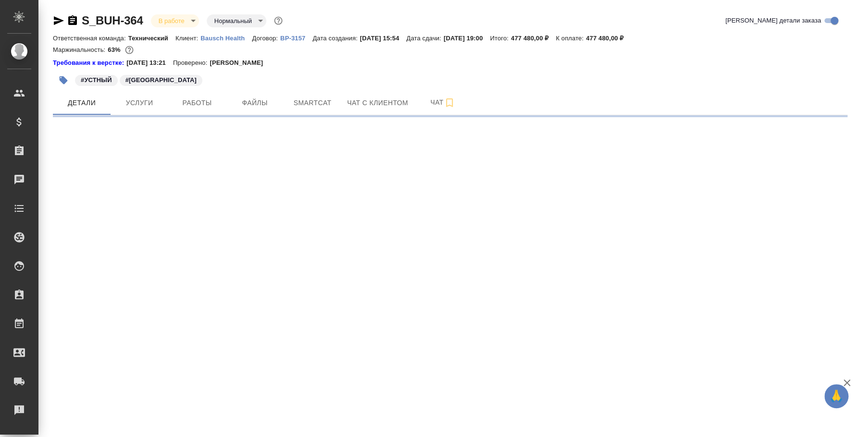
select select "RU"
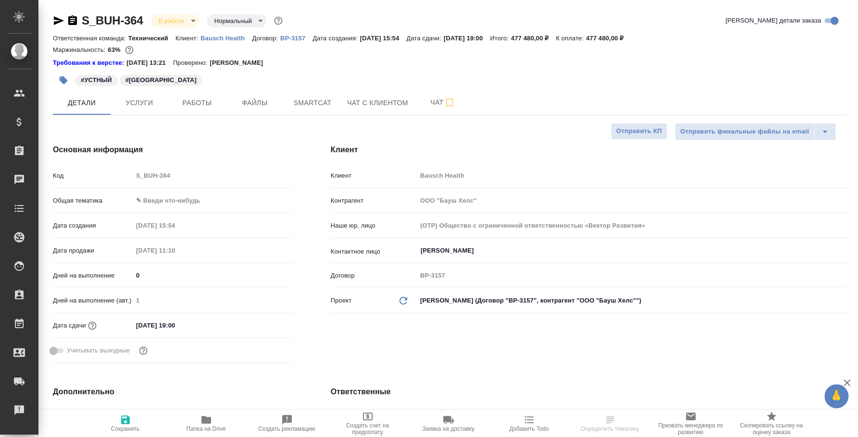
type textarea "x"
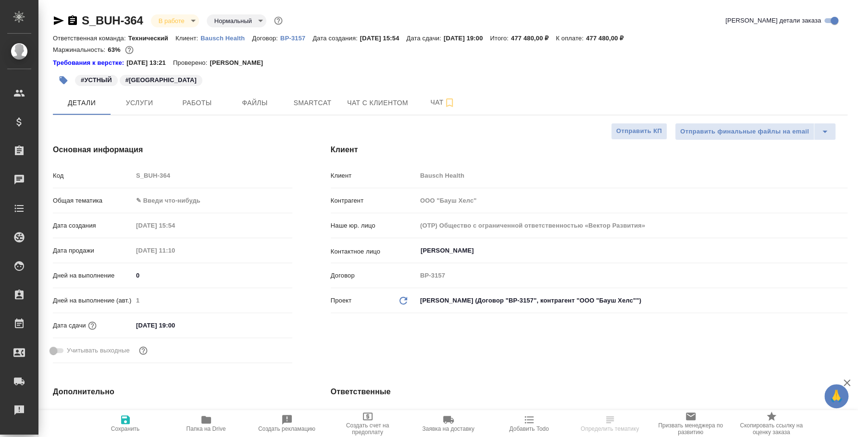
type textarea "x"
click at [432, 102] on span "Чат" at bounding box center [443, 103] width 46 height 12
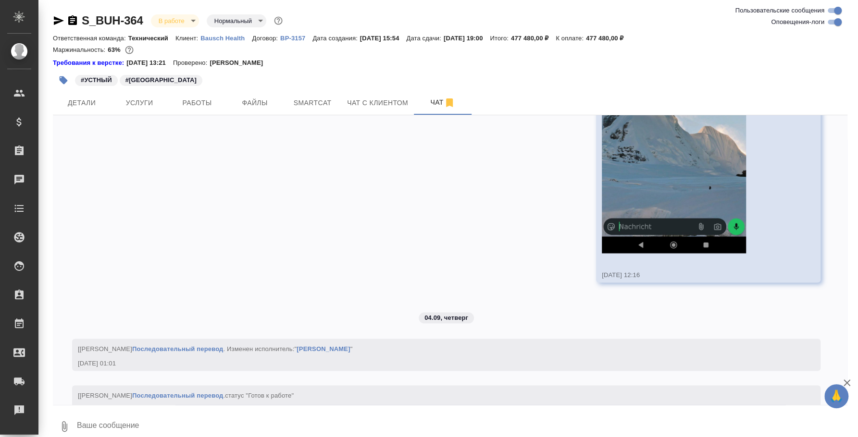
scroll to position [13237, 0]
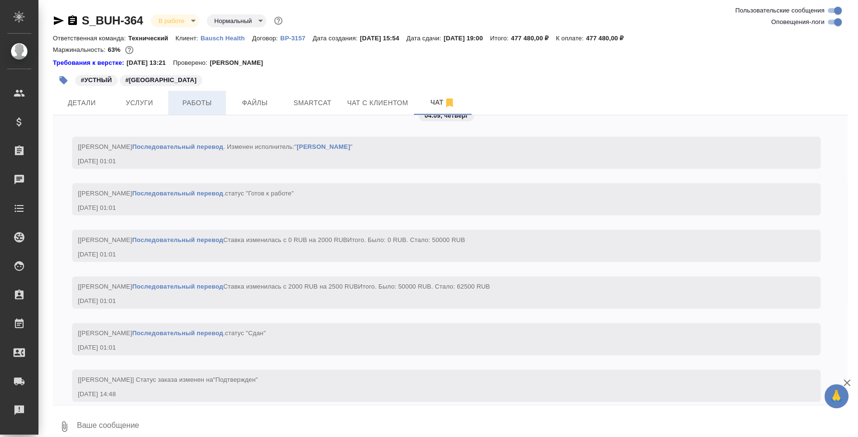
click at [186, 102] on span "Работы" at bounding box center [197, 103] width 46 height 12
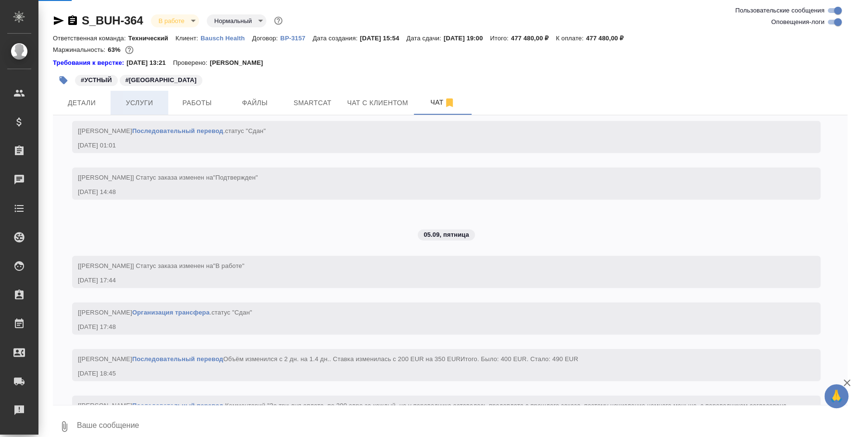
click at [149, 101] on span "Услуги" at bounding box center [139, 103] width 46 height 12
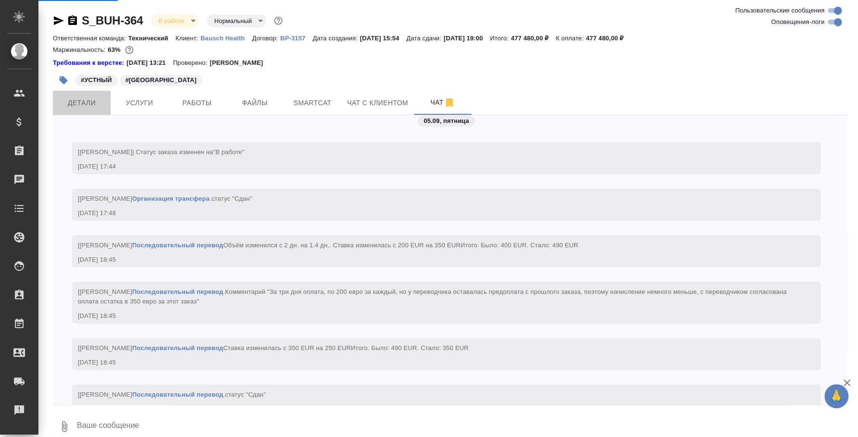
click at [82, 114] on button "Детали" at bounding box center [82, 103] width 58 height 24
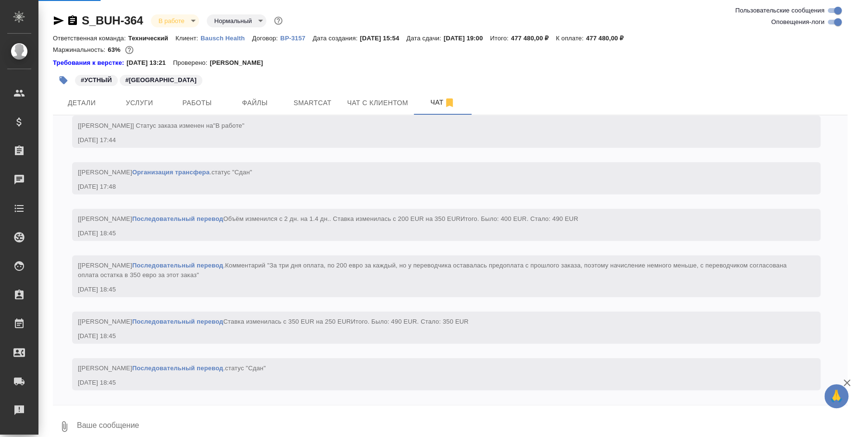
scroll to position [13972, 0]
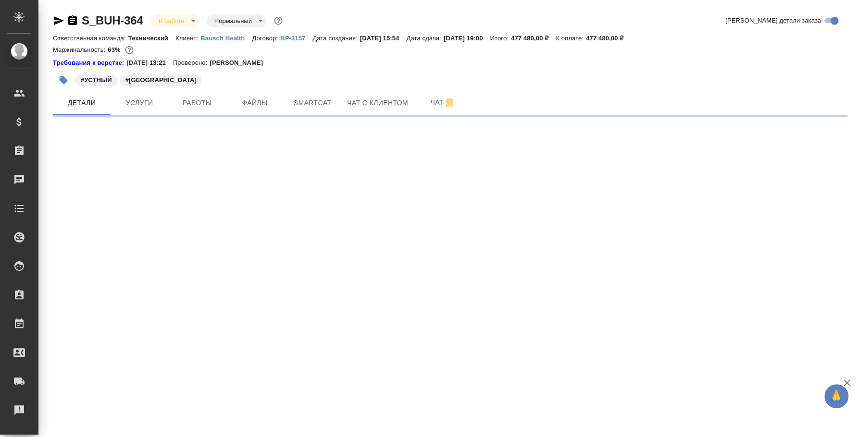
select select "RU"
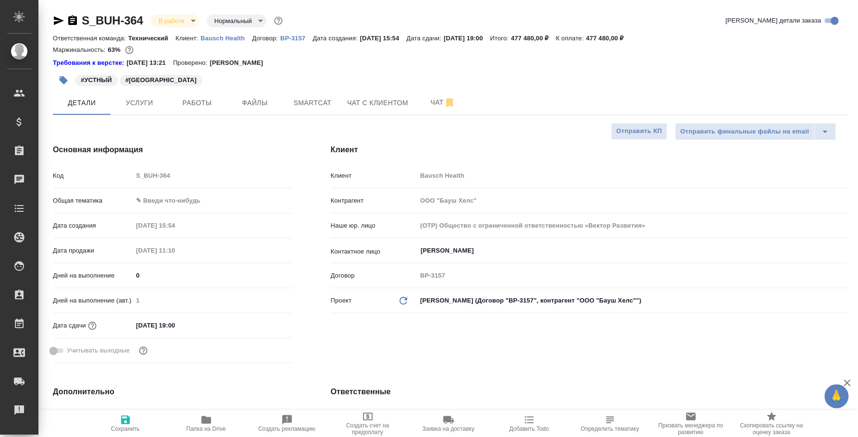
type textarea "x"
click at [202, 105] on span "Работы" at bounding box center [197, 103] width 46 height 12
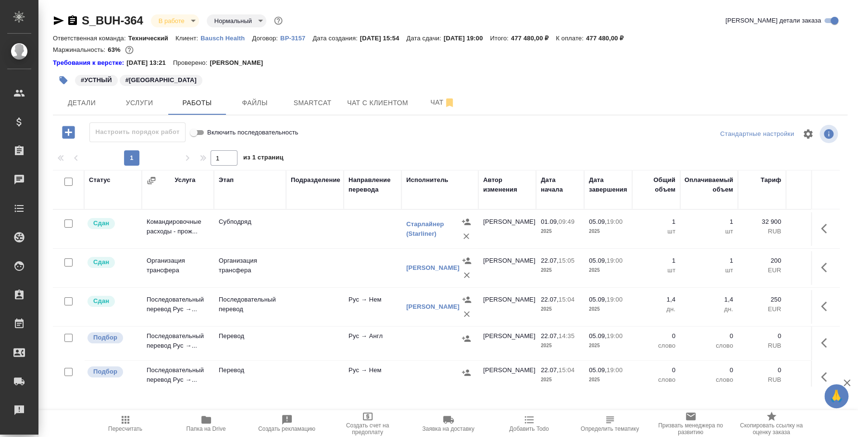
click at [190, 16] on body "🙏 .cls-1 fill:#fff; AWATERA Fedotova Irina Клиенты Спецификации Заказы 0 Чаты T…" at bounding box center [429, 218] width 858 height 437
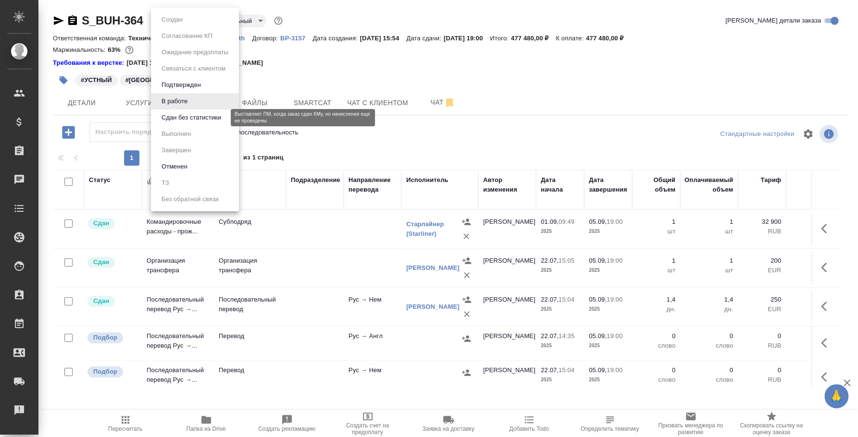
click at [191, 121] on button "Сдан без статистики" at bounding box center [191, 117] width 65 height 11
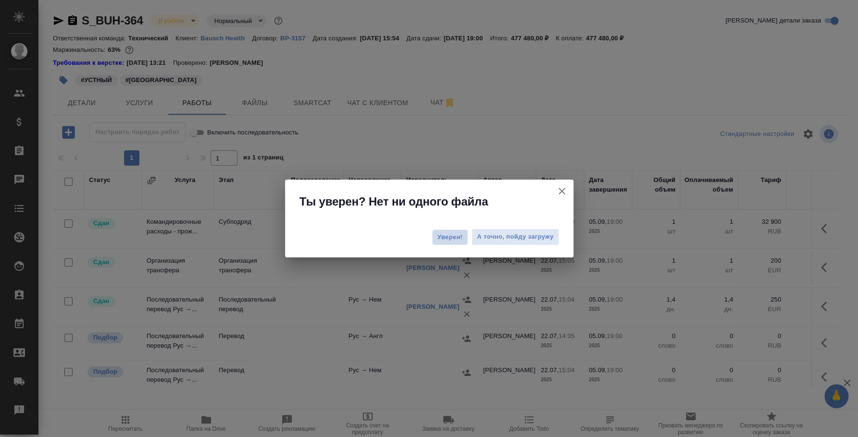
click at [459, 235] on span "Уверен!" at bounding box center [449, 238] width 25 height 10
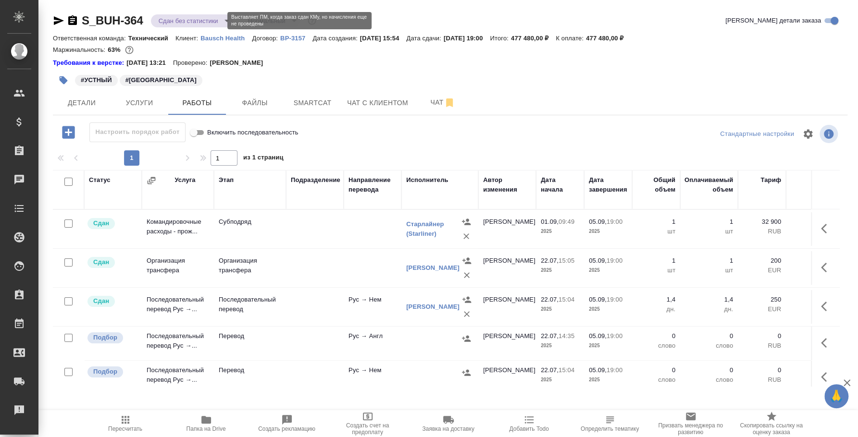
click at [205, 21] on body "🙏 .cls-1 fill:#fff; AWATERA Fedotova Irina Клиенты Спецификации Заказы 0 Чаты T…" at bounding box center [429, 218] width 858 height 437
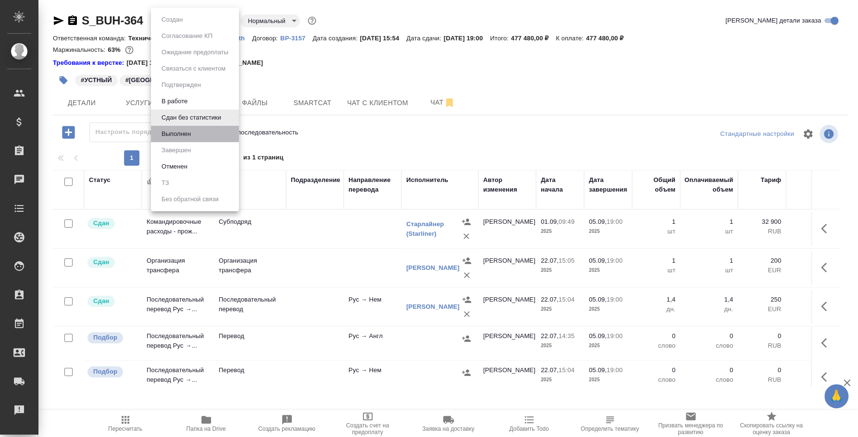
click at [205, 136] on li "Выполнен" at bounding box center [195, 134] width 88 height 16
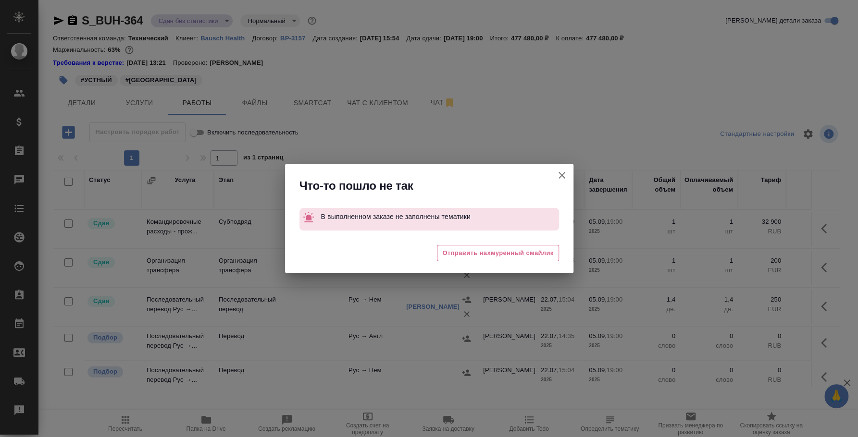
click at [560, 170] on icon "button" at bounding box center [562, 176] width 12 height 12
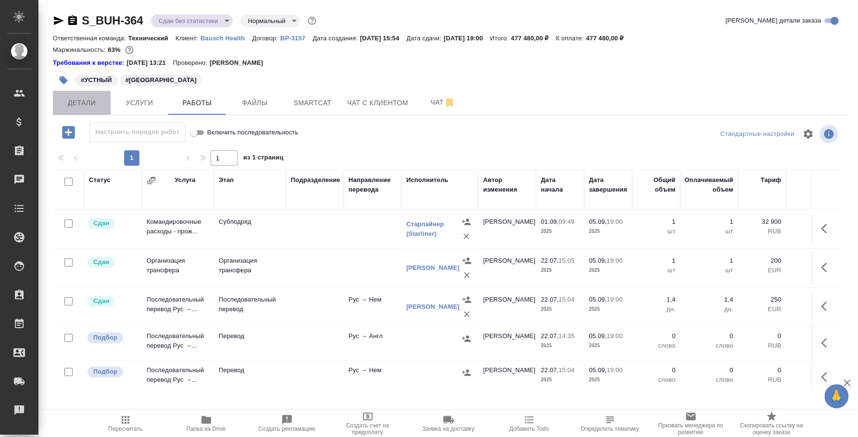
click at [98, 112] on button "Детали" at bounding box center [82, 103] width 58 height 24
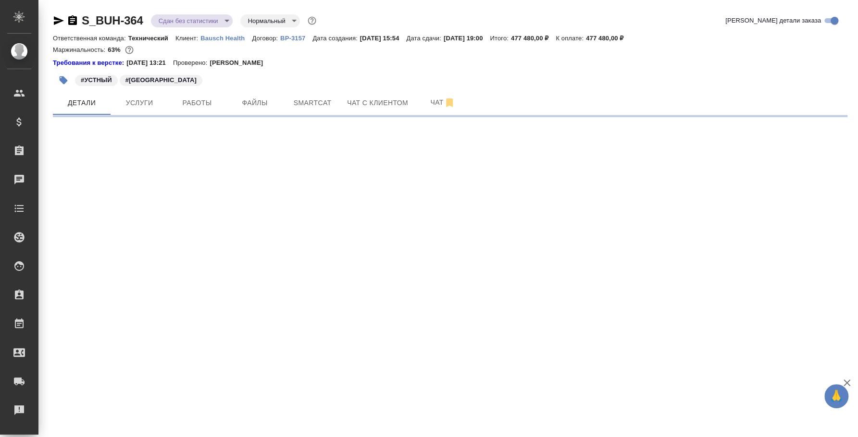
select select "RU"
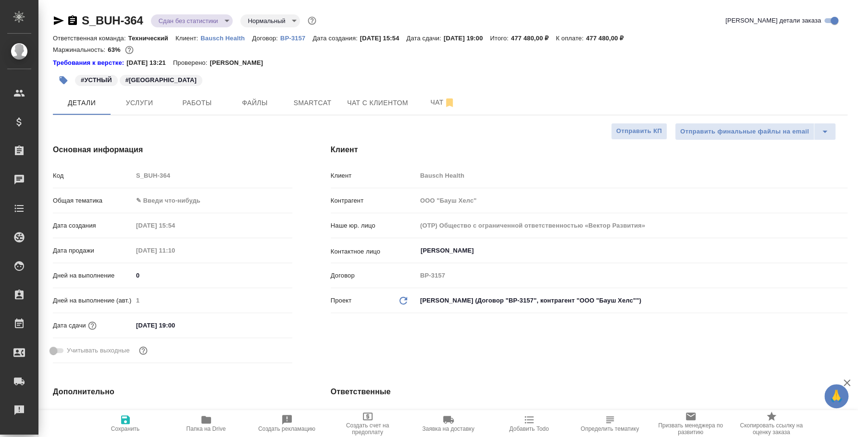
type textarea "x"
click at [186, 196] on body "🙏 .cls-1 fill:#fff; AWATERA Fedotova Irina Клиенты Спецификации Заказы 0 Чаты T…" at bounding box center [429, 218] width 858 height 437
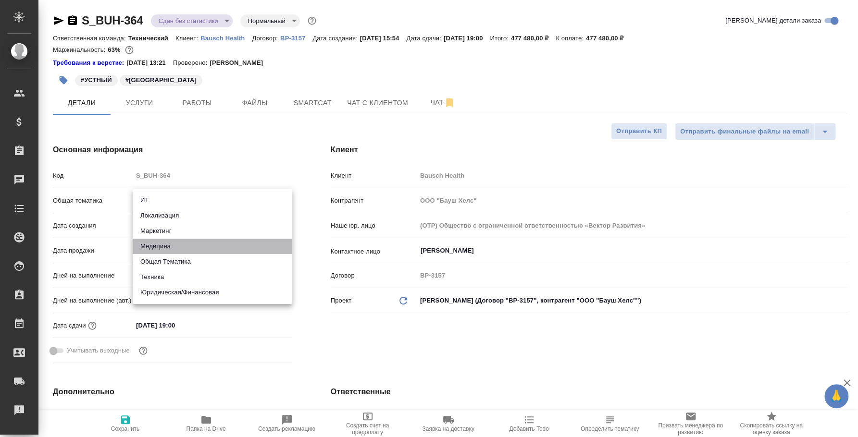
click at [178, 249] on li "Медицина" at bounding box center [213, 246] width 160 height 15
type input "med"
type textarea "x"
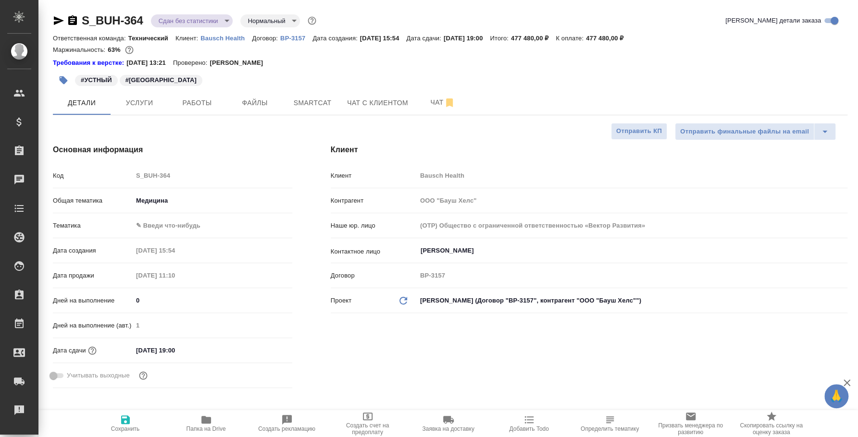
click at [175, 227] on body "🙏 .cls-1 fill:#fff; AWATERA Fedotova Irina Клиенты Спецификации Заказы 0 Чаты T…" at bounding box center [429, 218] width 858 height 437
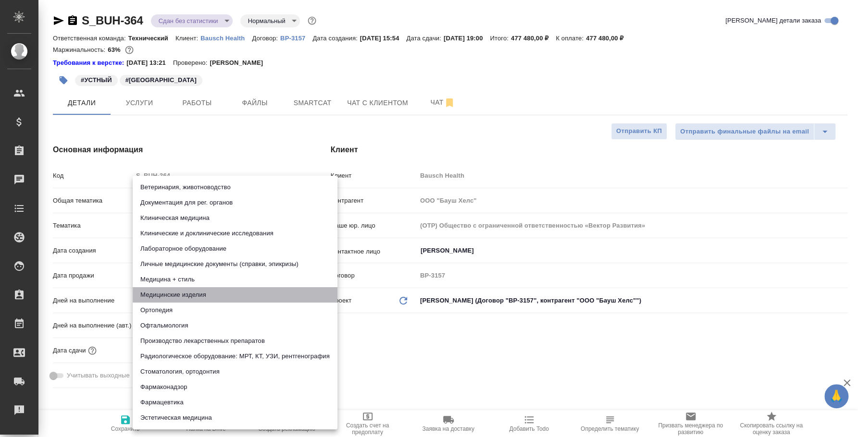
click at [198, 294] on li "Медицинские изделия" at bounding box center [235, 294] width 205 height 15
type textarea "x"
type input "5a8b8b956a9677013d343dd7"
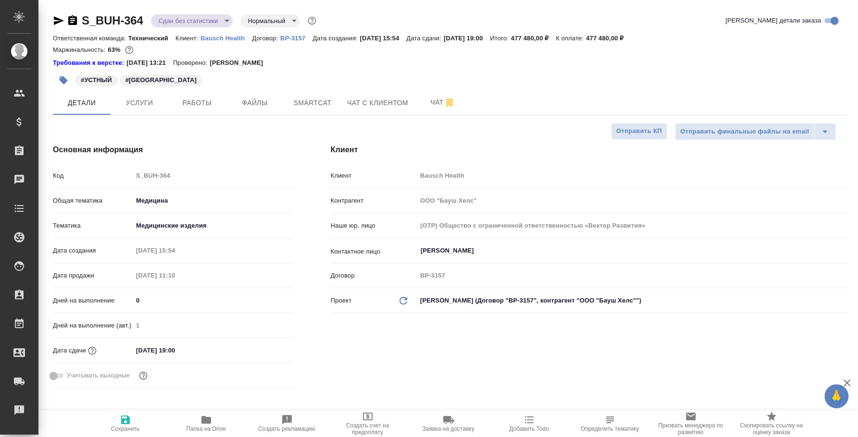
click at [213, 229] on body "🙏 .cls-1 fill:#fff; AWATERA Fedotova Irina Клиенты Спецификации Заказы 0 Чаты T…" at bounding box center [429, 218] width 858 height 437
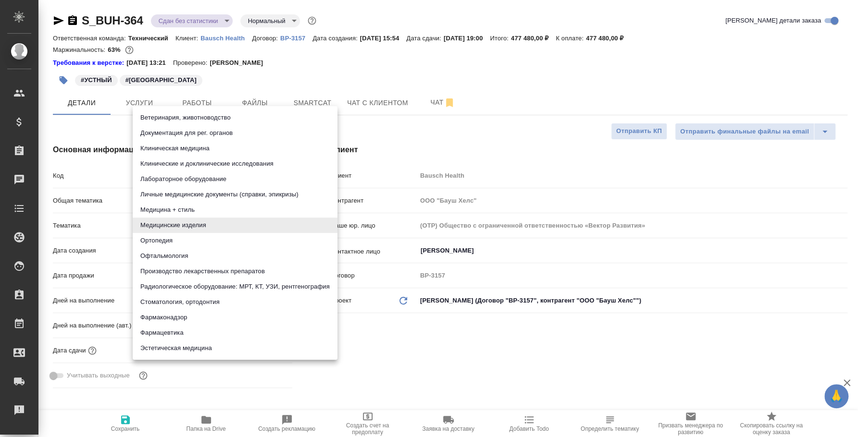
click at [433, 358] on div at bounding box center [429, 218] width 858 height 437
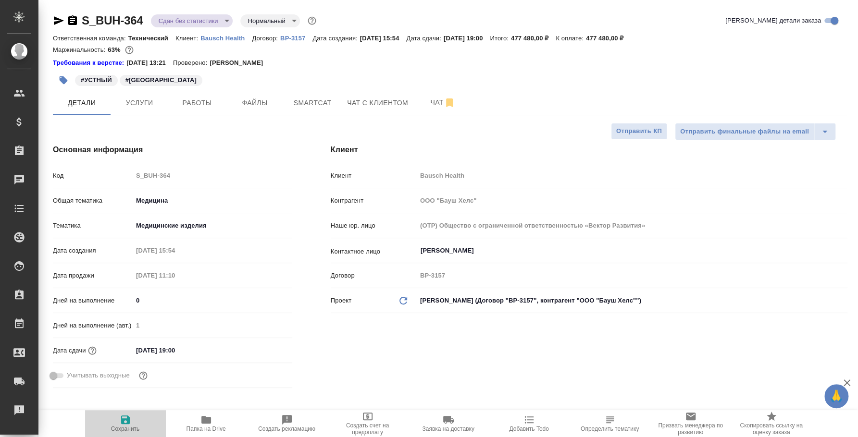
click at [123, 424] on icon "button" at bounding box center [125, 420] width 9 height 9
type textarea "x"
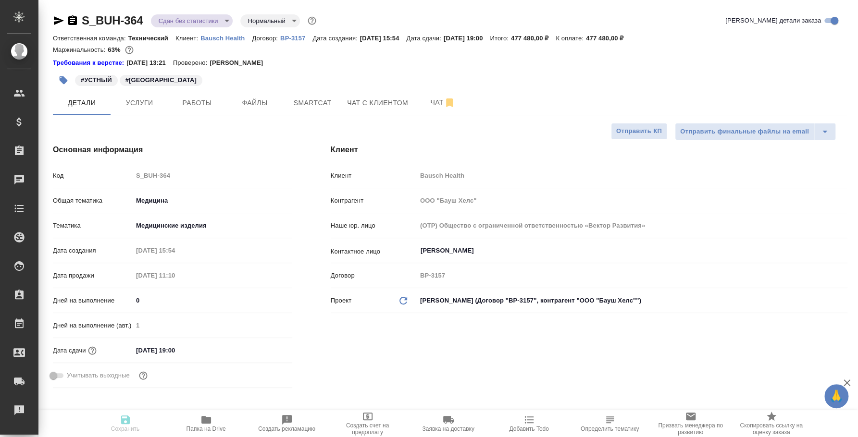
type textarea "x"
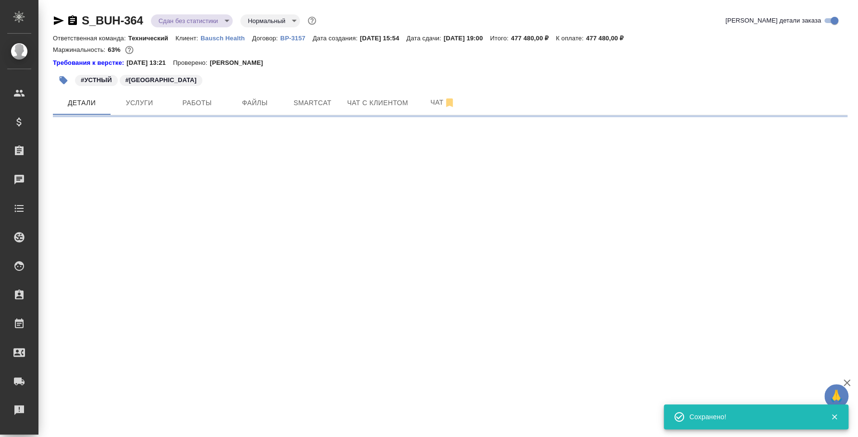
select select "RU"
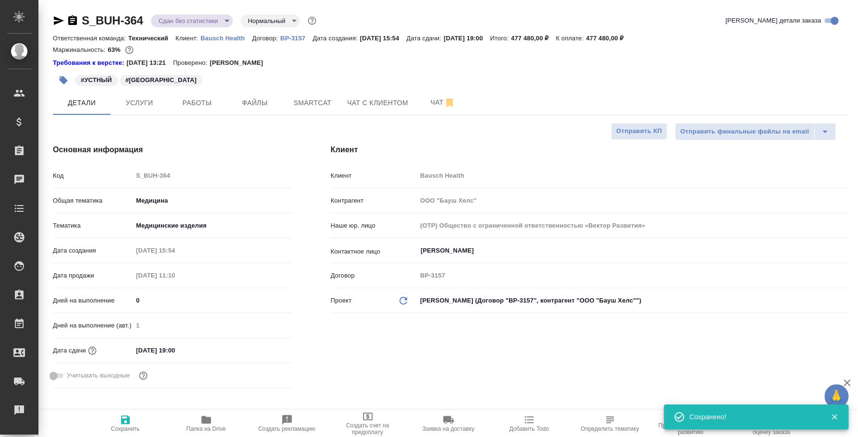
type textarea "x"
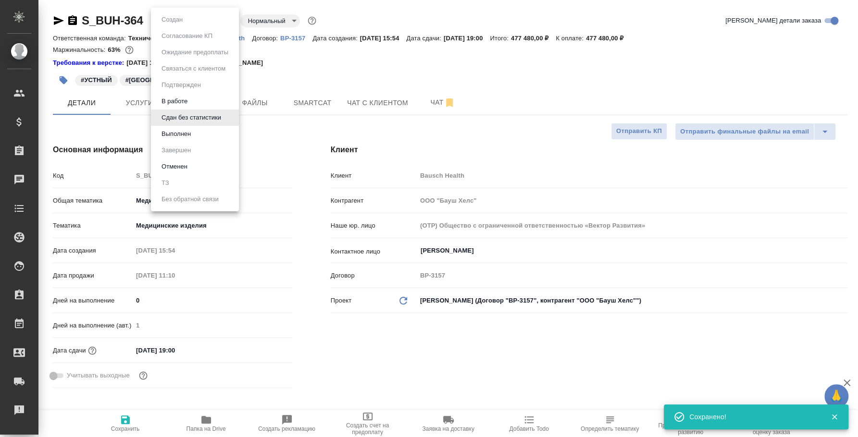
click at [227, 19] on body "🙏 .cls-1 fill:#fff; AWATERA Fedotova Irina Клиенты Спецификации Заказы 0 Чаты T…" at bounding box center [429, 218] width 858 height 437
click at [187, 133] on button "Выполнен" at bounding box center [176, 134] width 35 height 11
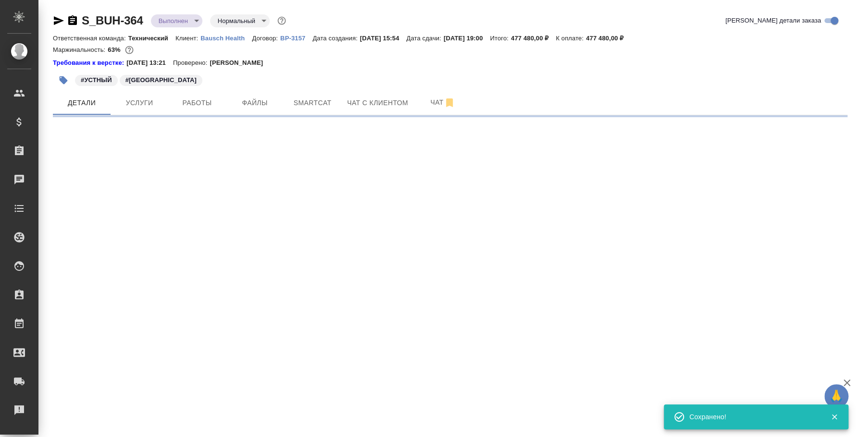
select select "RU"
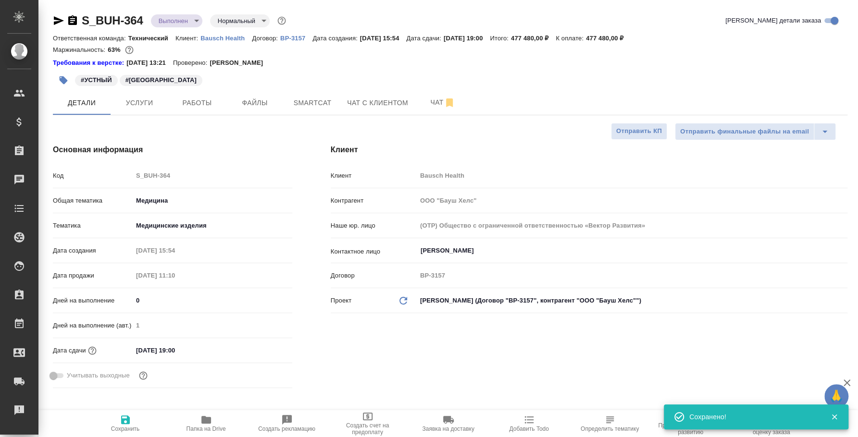
type textarea "x"
click at [199, 97] on span "Работы" at bounding box center [197, 103] width 46 height 12
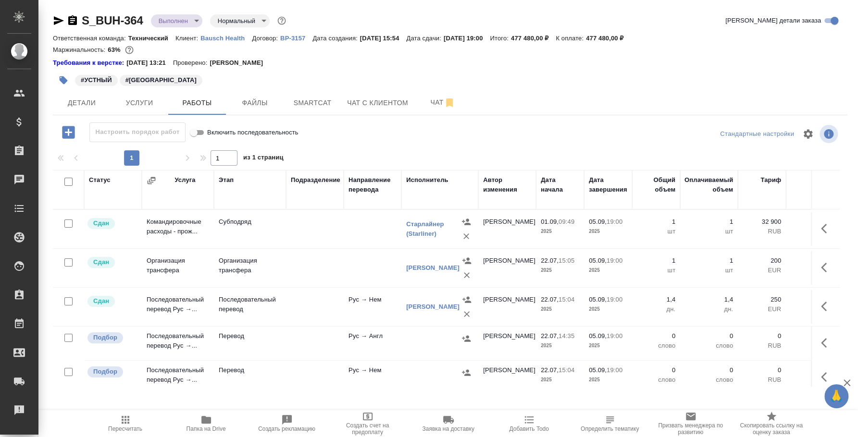
click at [56, 23] on icon "button" at bounding box center [59, 20] width 10 height 9
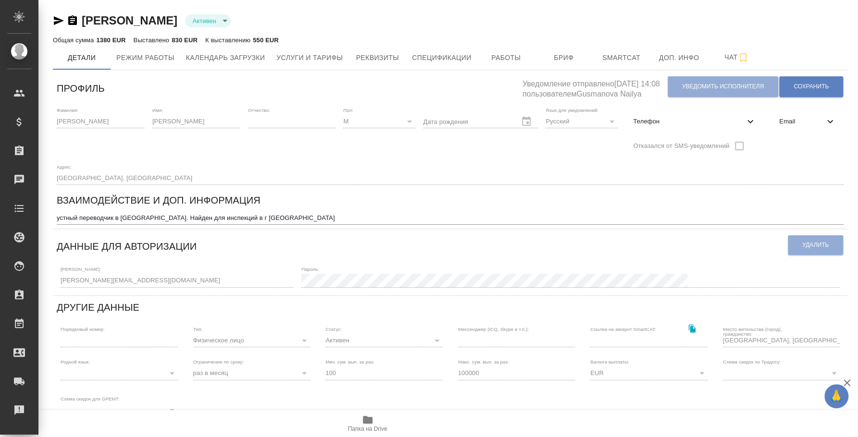
click at [73, 22] on icon "button" at bounding box center [72, 20] width 9 height 10
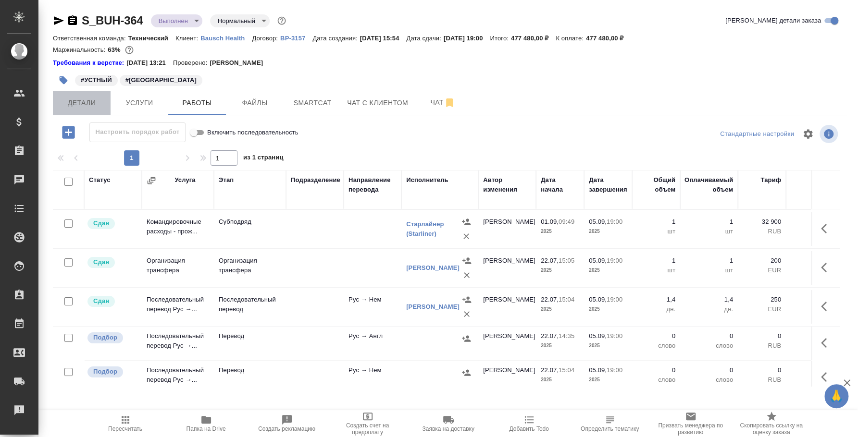
click at [74, 101] on span "Детали" at bounding box center [82, 103] width 46 height 12
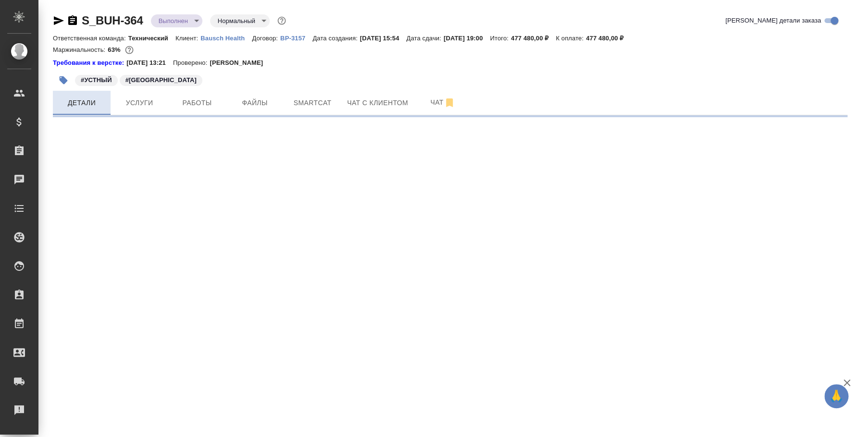
select select "RU"
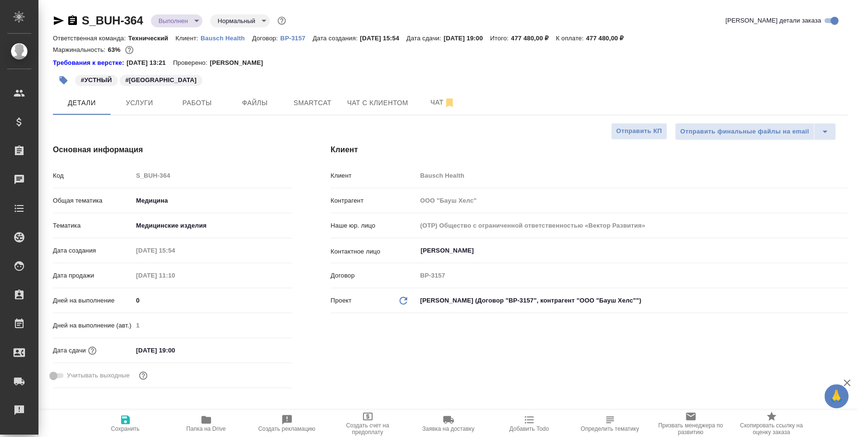
type textarea "x"
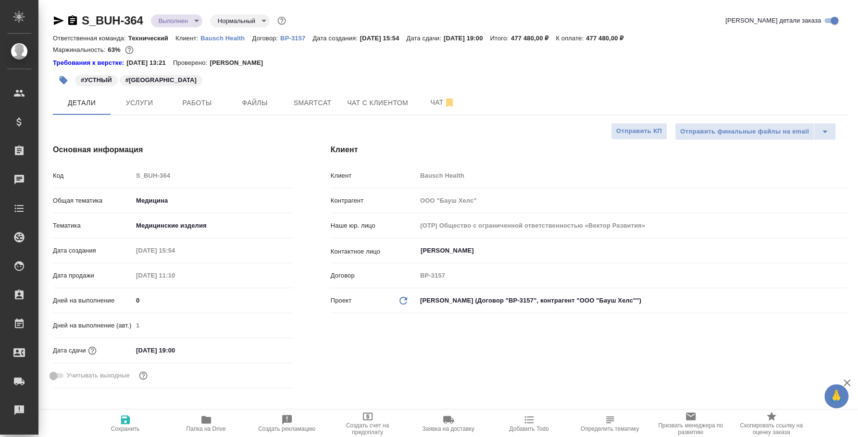
type textarea "x"
